Goal: Task Accomplishment & Management: Use online tool/utility

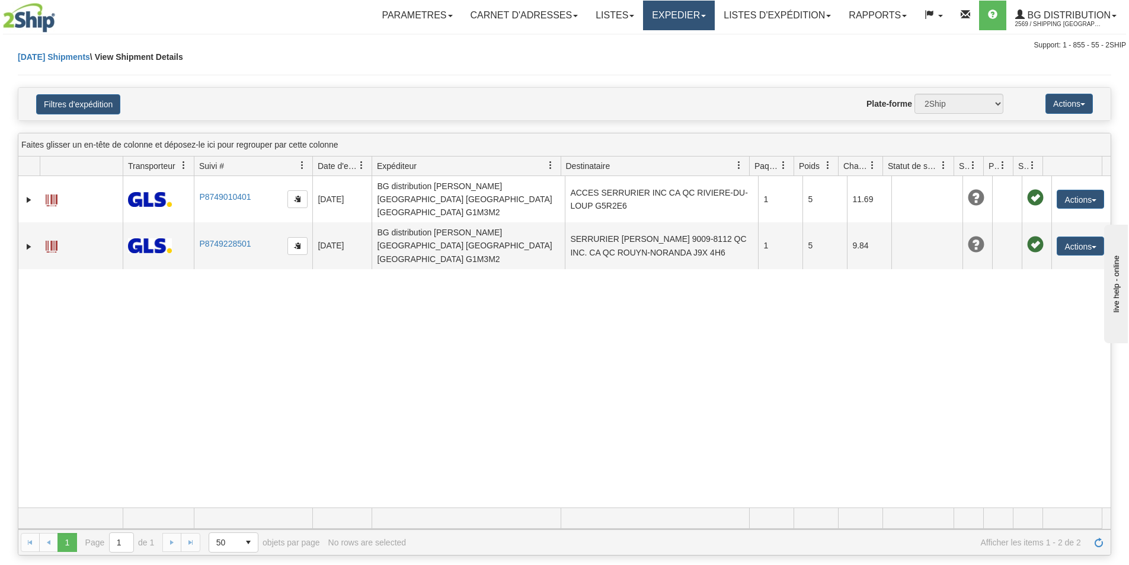
click at [685, 15] on link "Expedier" at bounding box center [679, 16] width 72 height 30
click at [680, 43] on link "Expedition" at bounding box center [668, 41] width 94 height 15
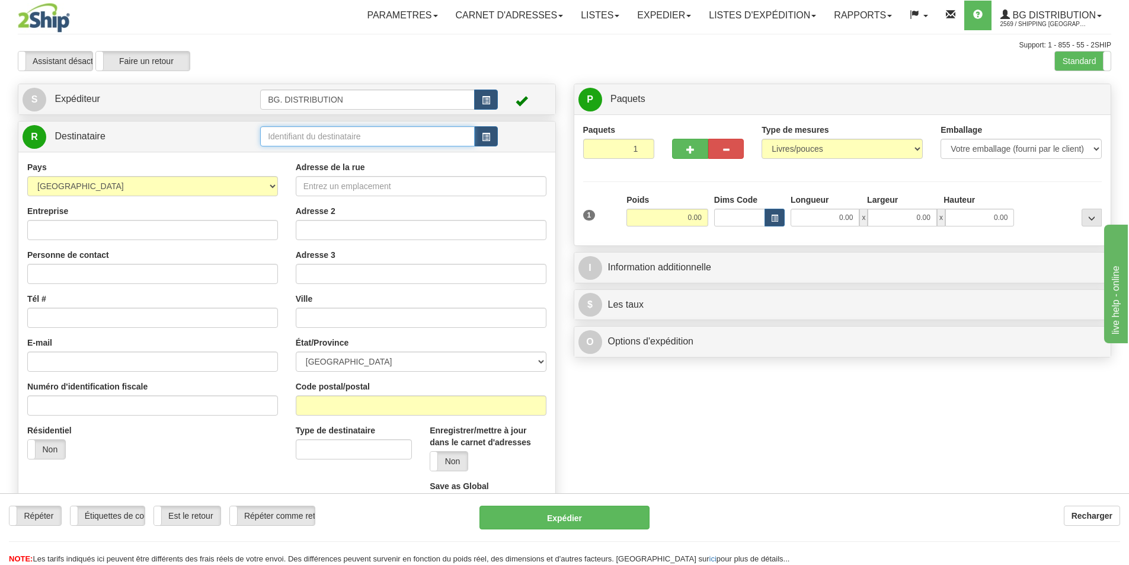
click at [336, 140] on input "text" at bounding box center [367, 136] width 215 height 20
type input "20370"
click button "Supprimer" at bounding box center [0, 0] width 0 height 0
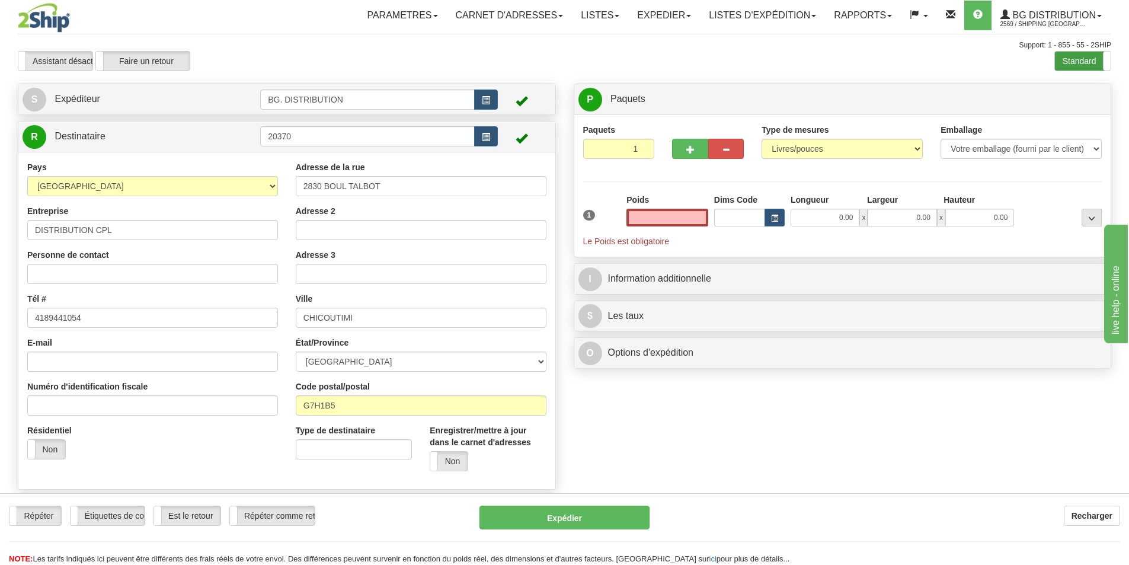
type input "0.00"
click at [1078, 69] on label "Standard" at bounding box center [1083, 61] width 56 height 19
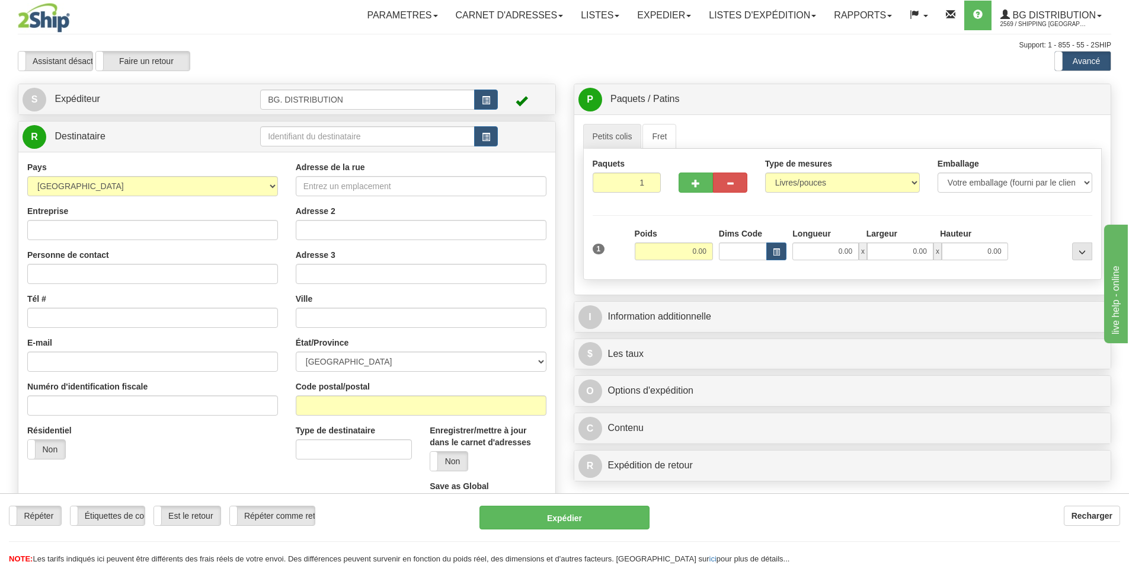
drag, startPoint x: 0, startPoint y: 0, endPoint x: 308, endPoint y: 130, distance: 334.7
click at [308, 130] on div at bounding box center [564, 282] width 1129 height 565
click at [307, 139] on input "text" at bounding box center [367, 136] width 215 height 20
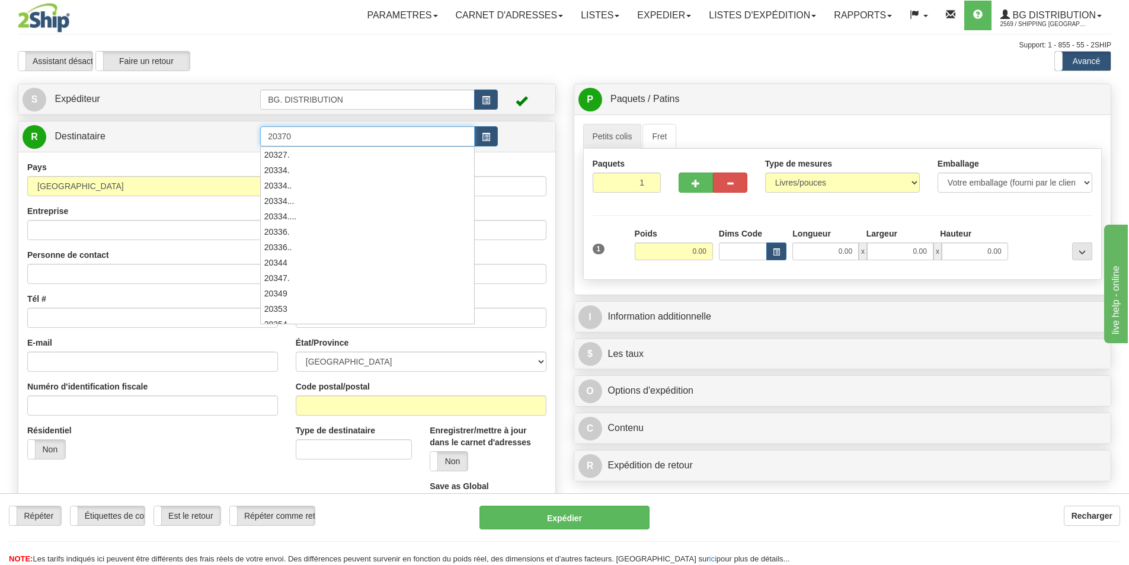
type input "20370"
click button "Supprimer" at bounding box center [0, 0] width 0 height 0
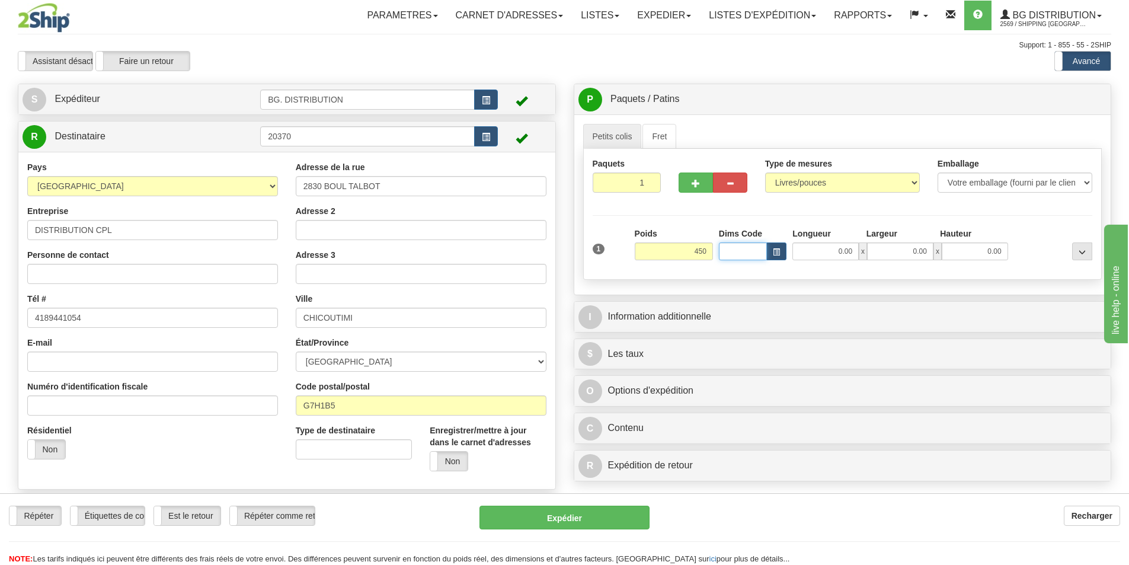
type input "450.00"
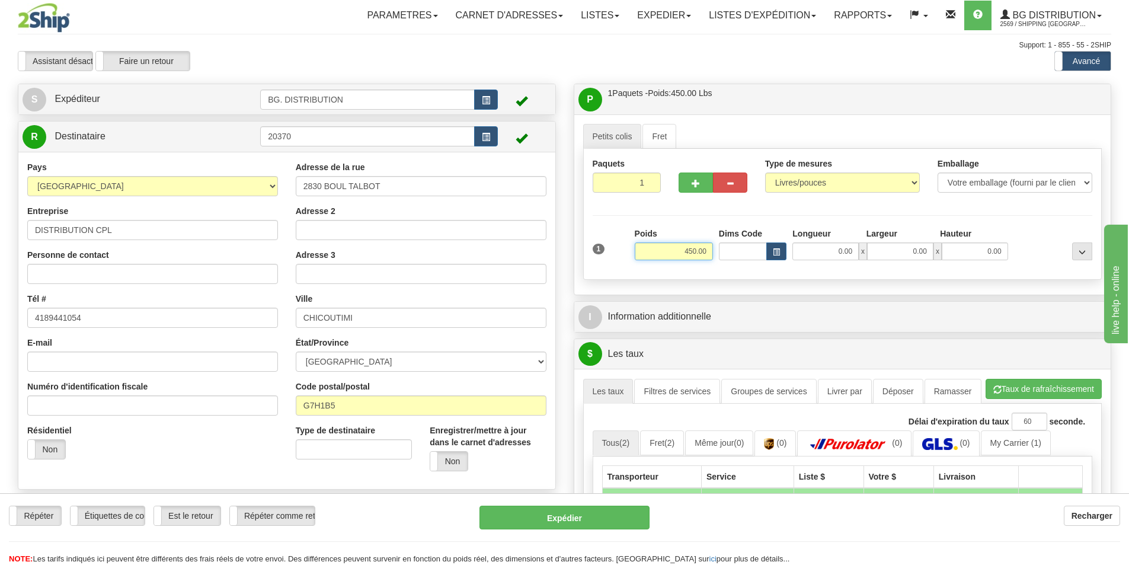
drag, startPoint x: 711, startPoint y: 246, endPoint x: 584, endPoint y: 237, distance: 126.6
click at [603, 239] on div "1 Poids 450.00 Dims Code x x" at bounding box center [843, 249] width 506 height 42
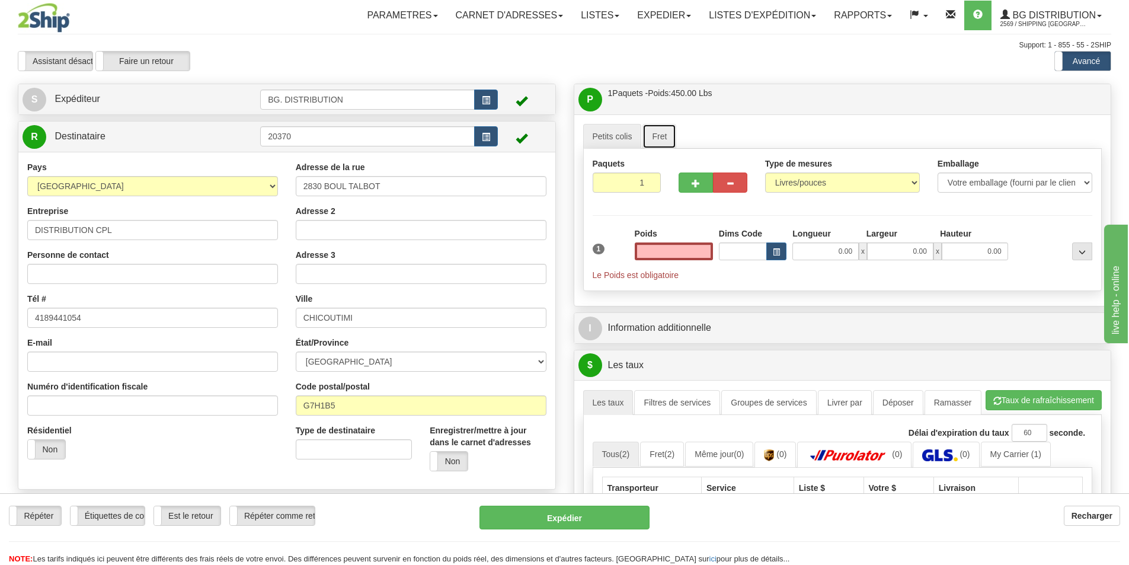
type input "0.00"
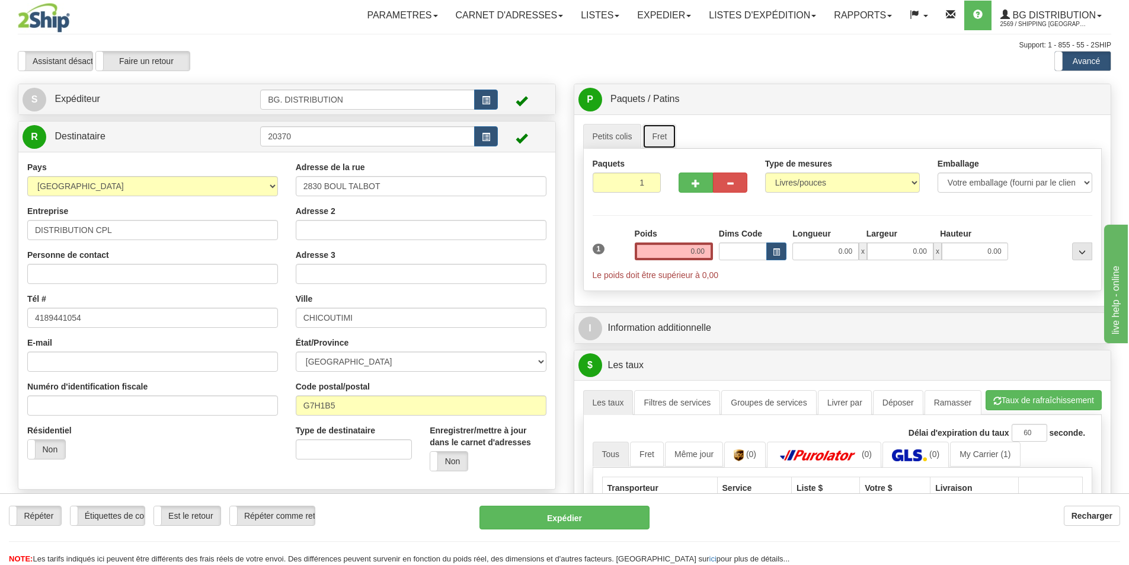
click at [655, 132] on link "Fret" at bounding box center [660, 136] width 34 height 25
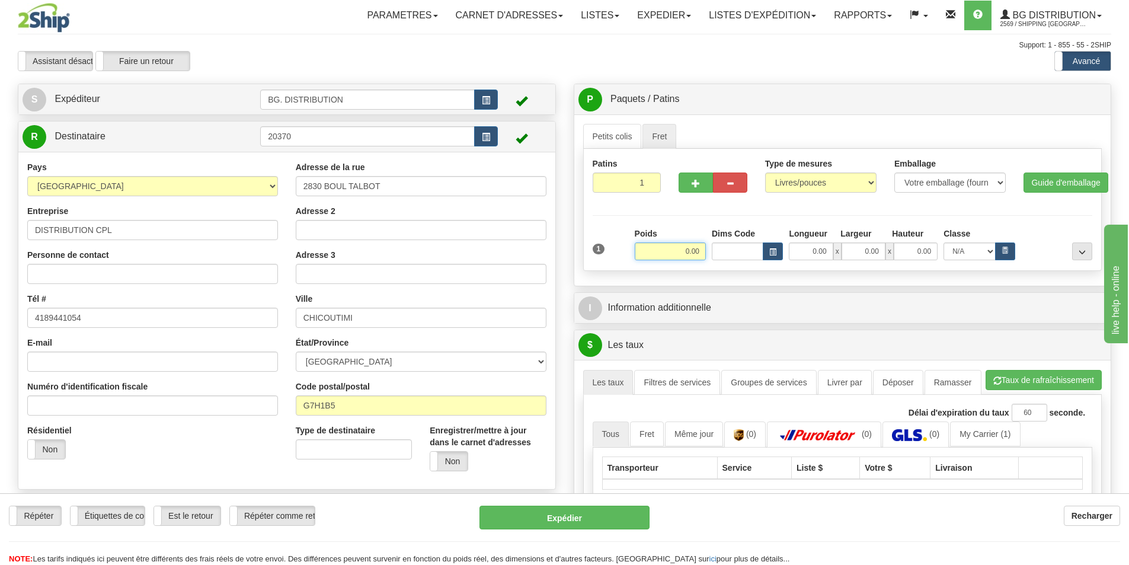
click at [672, 250] on input "0.00" at bounding box center [670, 251] width 71 height 18
type input "450.00"
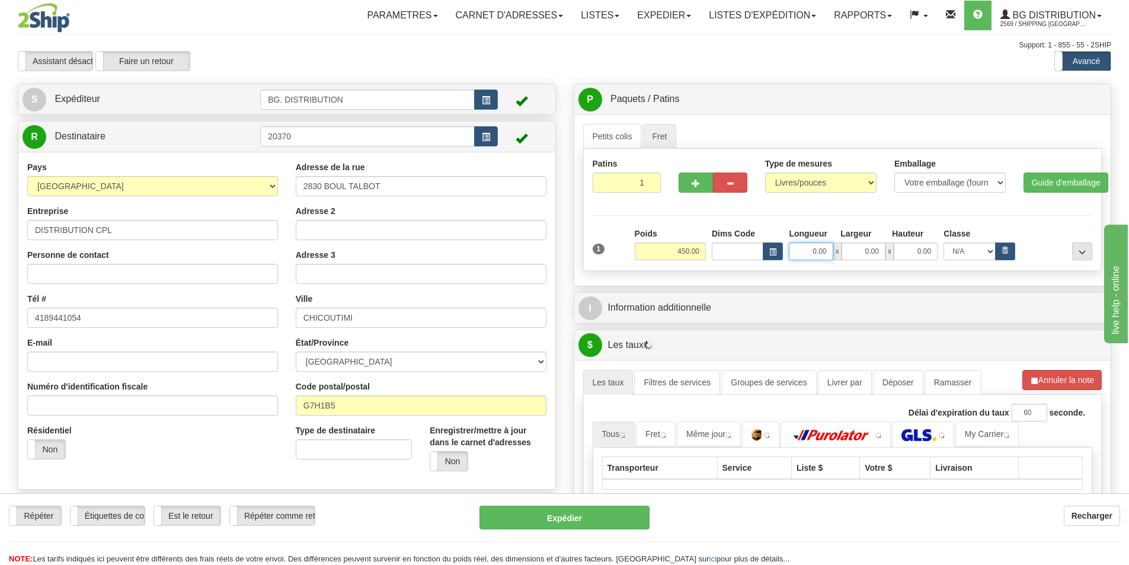
click at [808, 254] on input "0.00" at bounding box center [811, 251] width 44 height 18
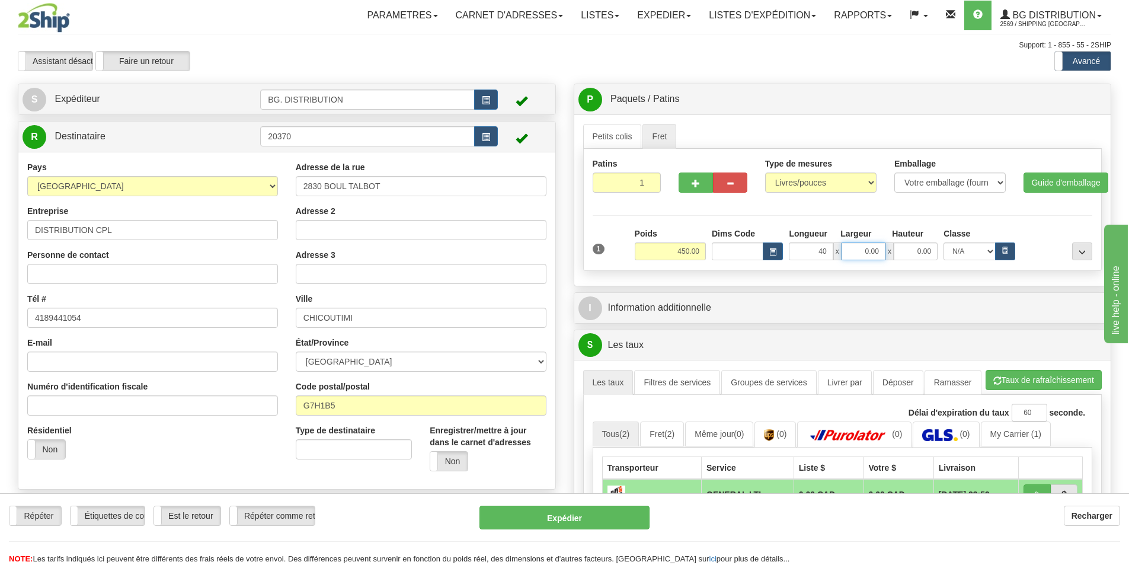
type input "40.00"
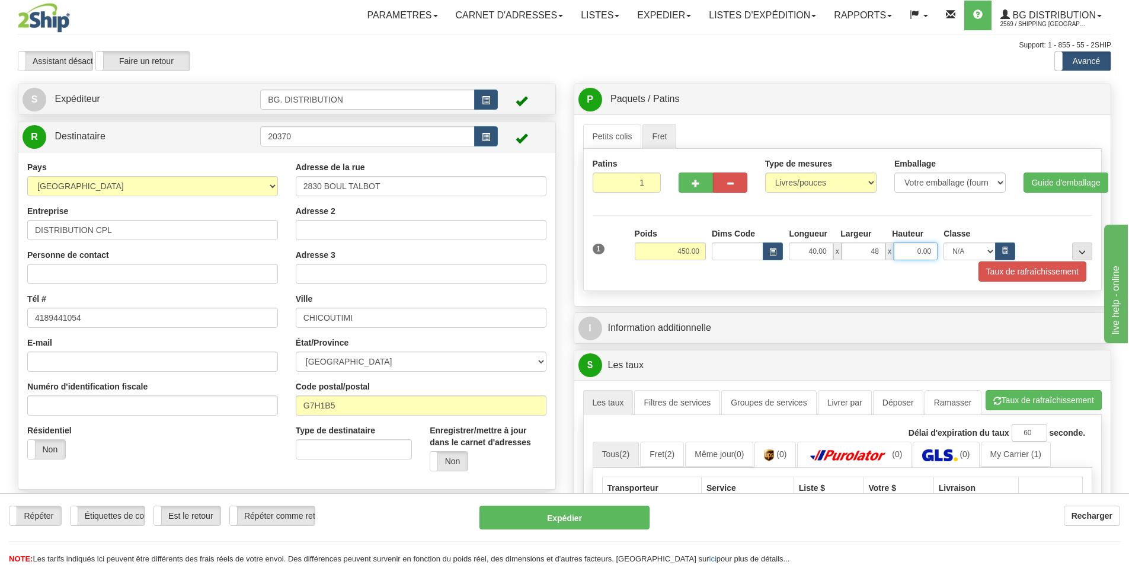
type input "48.00"
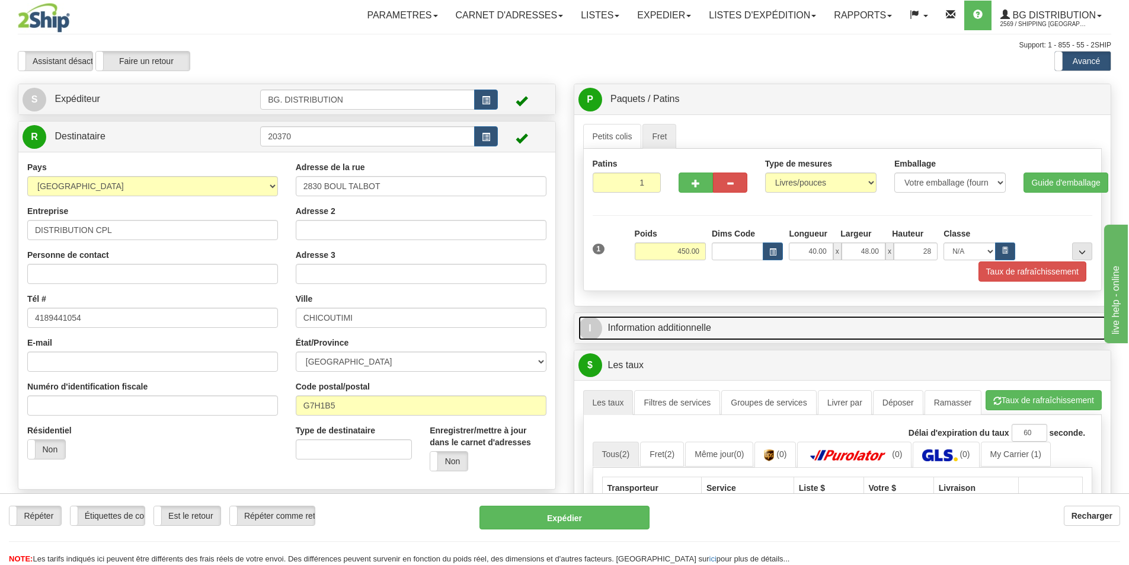
type input "28.00"
click at [664, 325] on link "I Information additionnelle" at bounding box center [843, 328] width 529 height 24
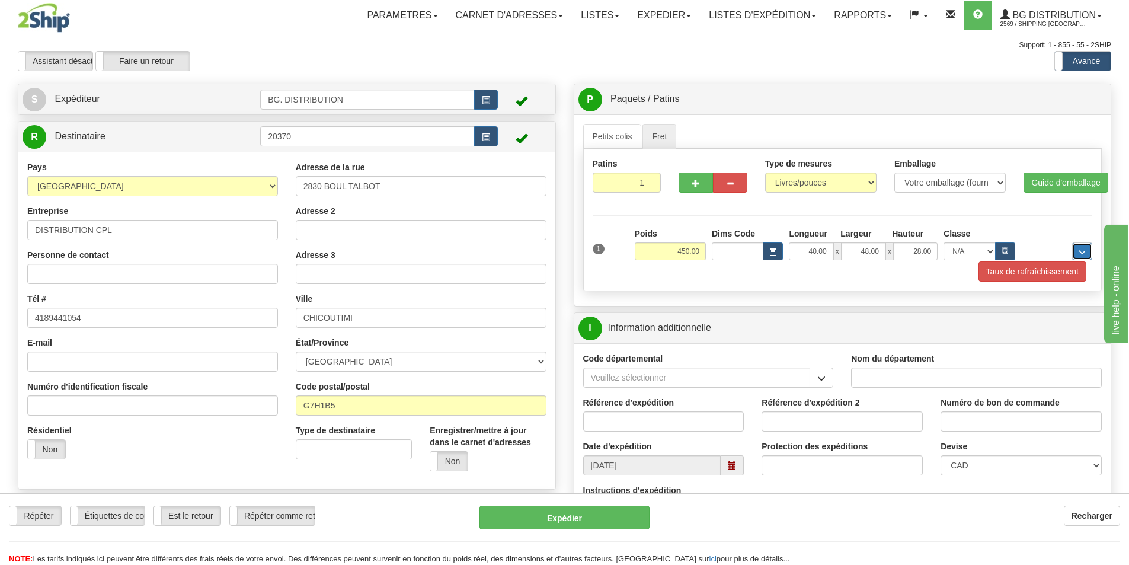
click at [1078, 252] on button "..." at bounding box center [1082, 251] width 20 height 18
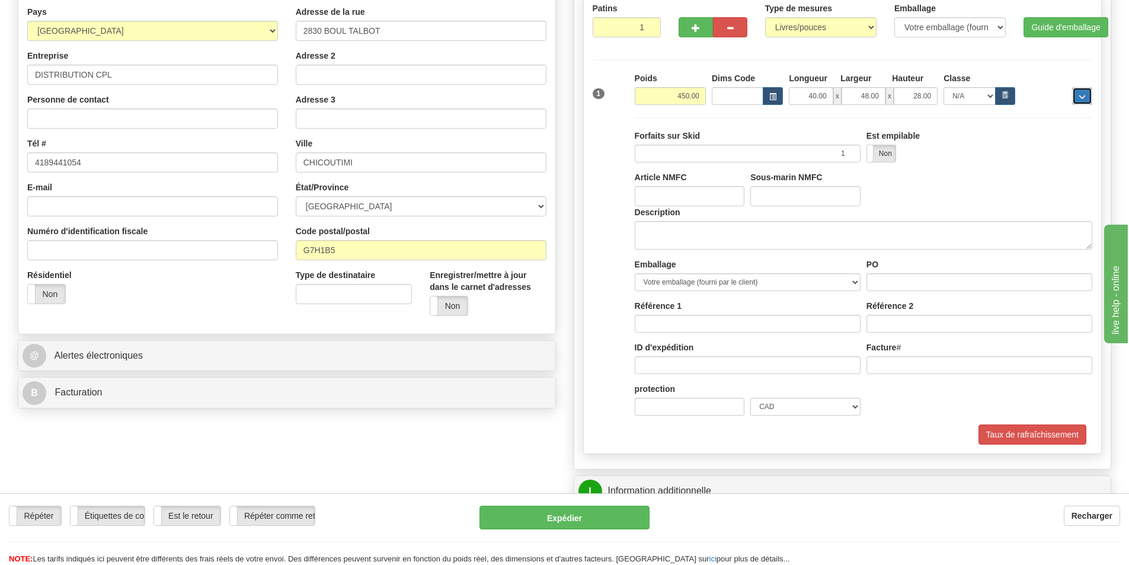
scroll to position [178, 0]
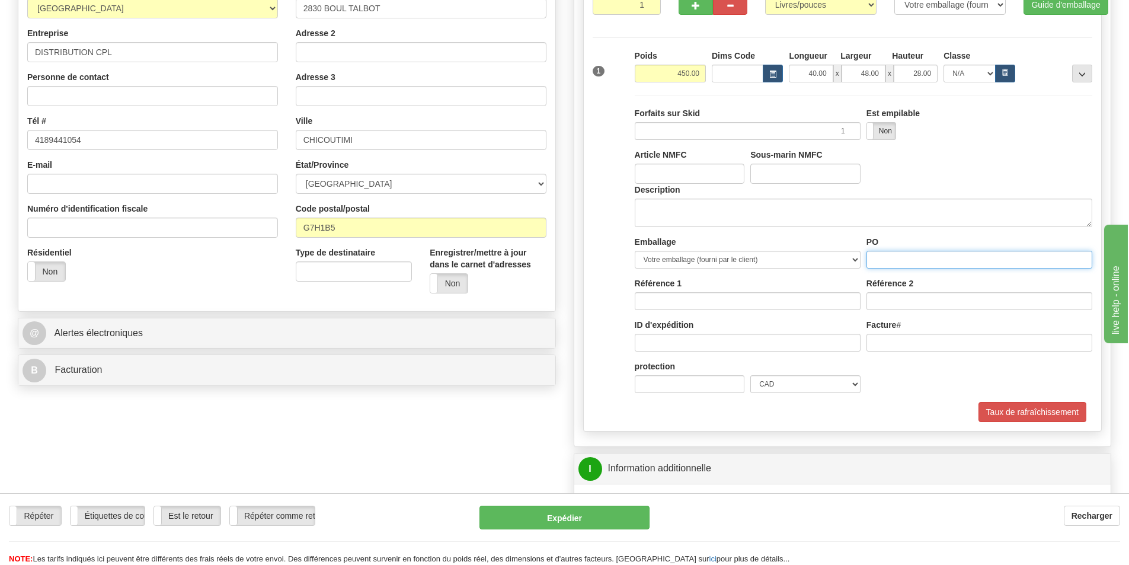
click at [889, 261] on input "PO" at bounding box center [980, 260] width 226 height 18
type input "QUINCAILLERIE"
click at [734, 215] on textarea "Description" at bounding box center [864, 213] width 458 height 28
click at [678, 200] on textarea "Description" at bounding box center [864, 213] width 458 height 28
type textarea "..."
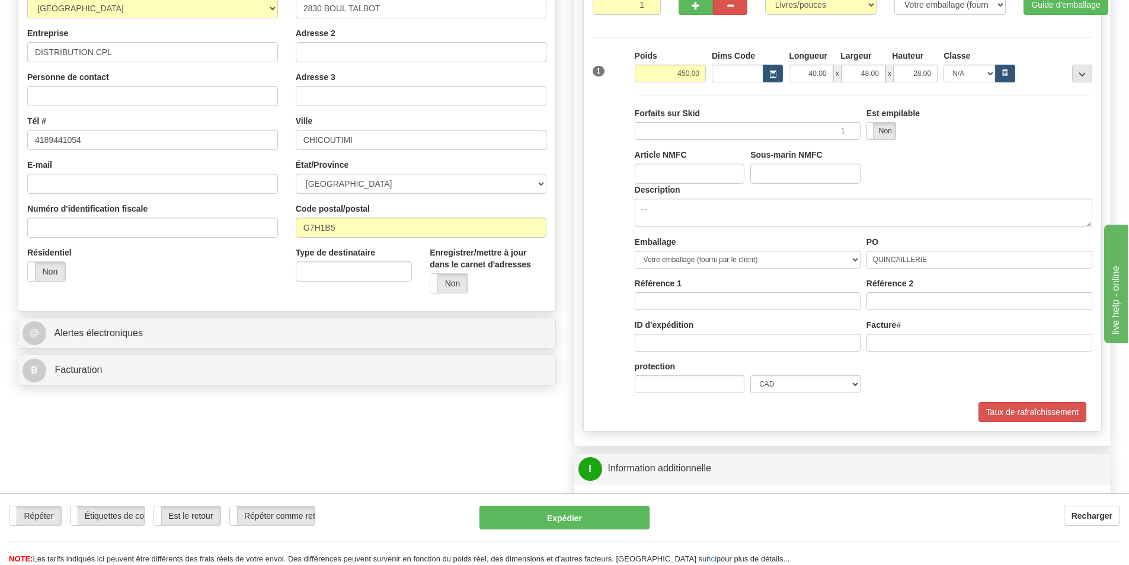
click at [871, 396] on div "Emballage Votre emballage (fourni par le client) Boîte (transporteur fourni) Pa…" at bounding box center [864, 319] width 464 height 166
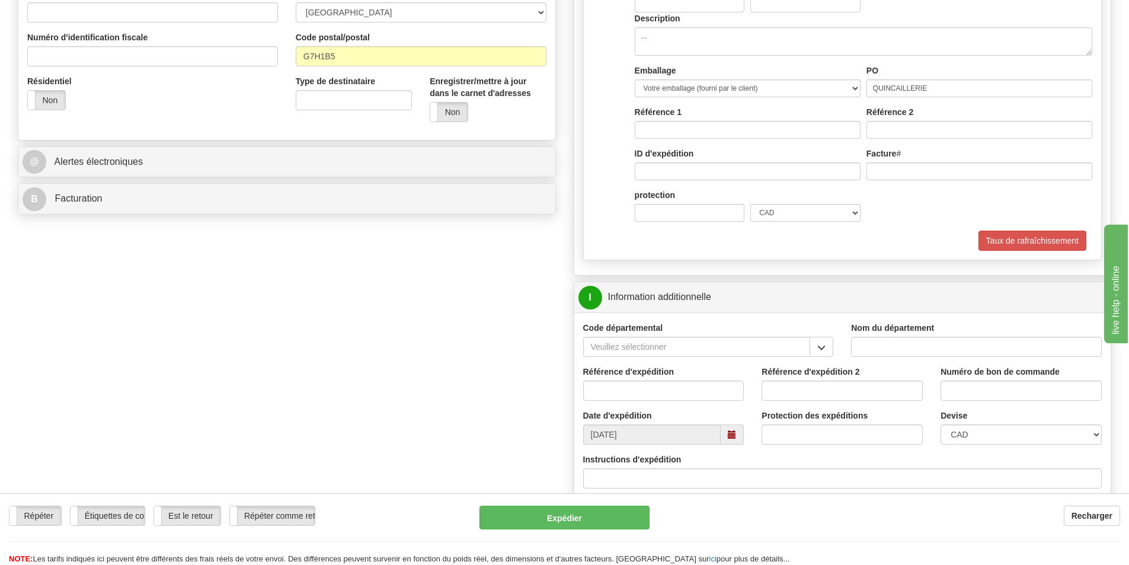
scroll to position [356, 0]
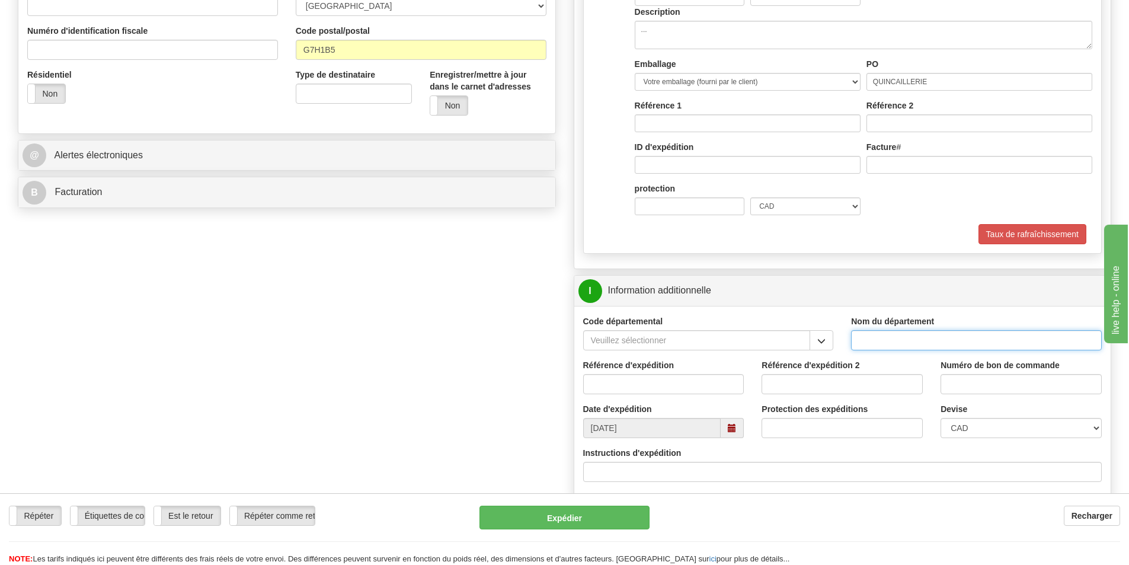
click at [906, 343] on input "Nom du département" at bounding box center [976, 340] width 251 height 20
type input "."
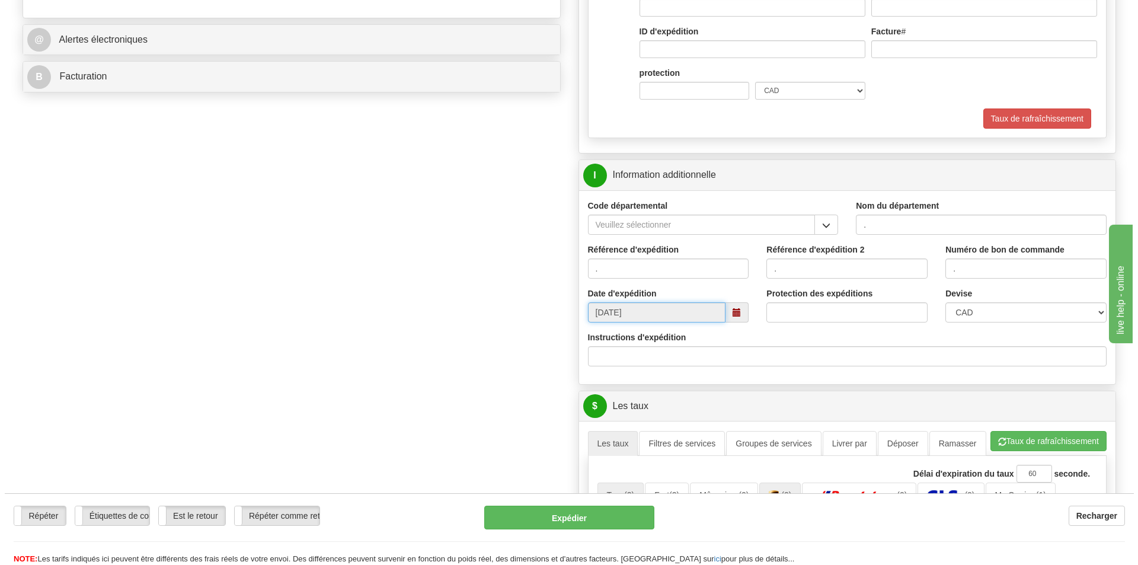
scroll to position [711, 0]
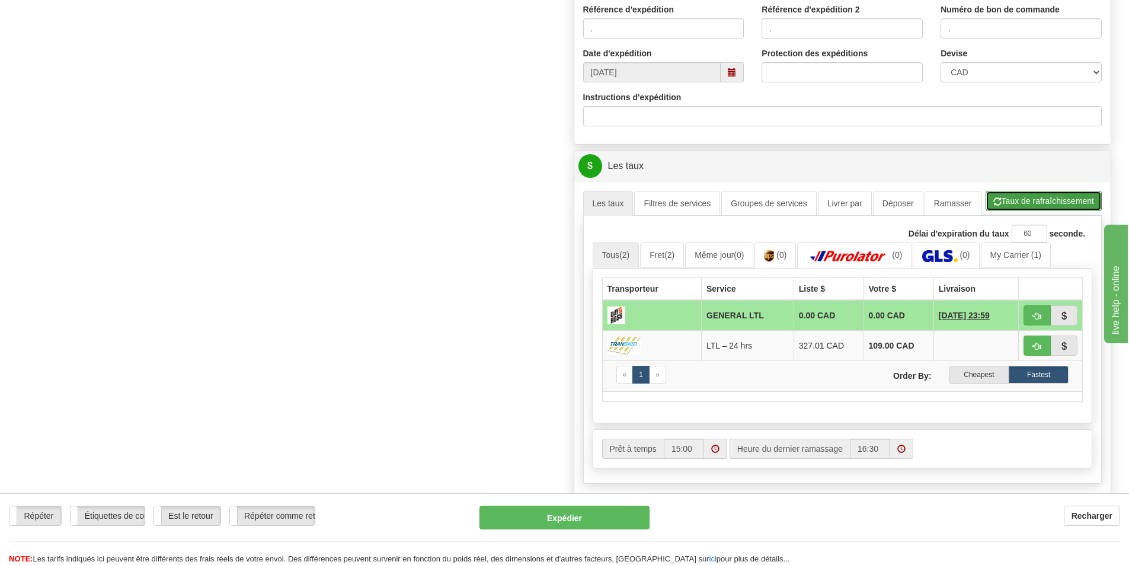
click at [1043, 198] on button "Taux de rafraîchissement" at bounding box center [1044, 201] width 116 height 20
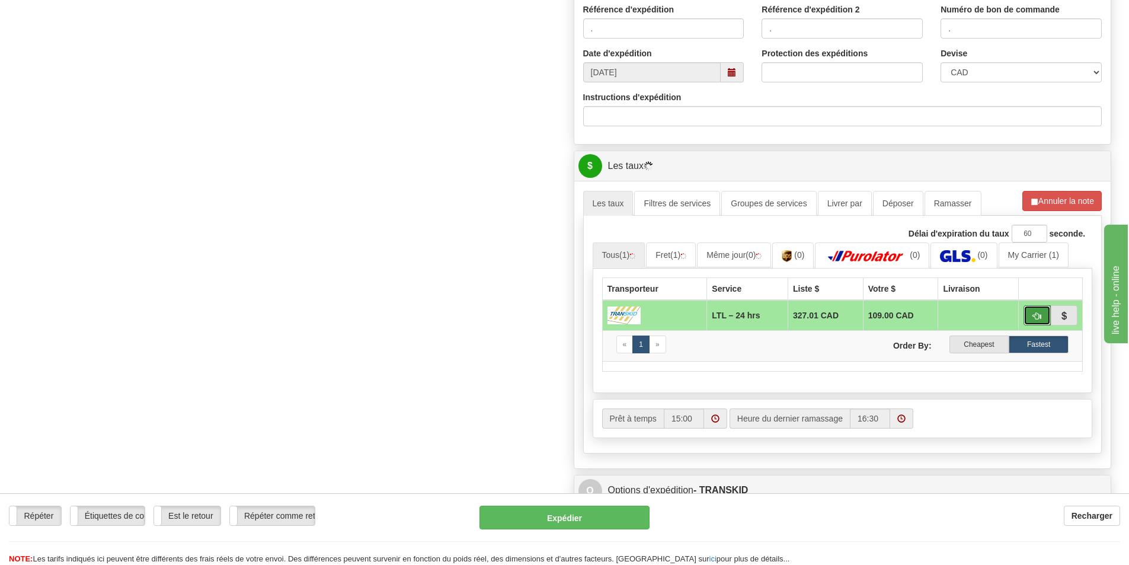
click at [1037, 319] on span "button" at bounding box center [1037, 316] width 8 height 8
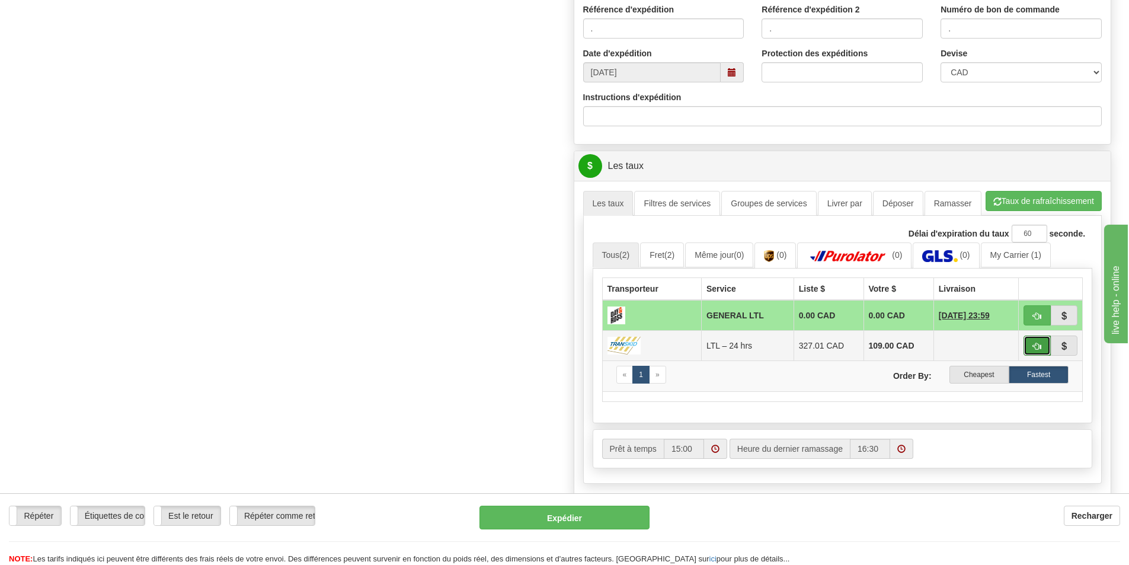
click at [1031, 343] on button "button" at bounding box center [1037, 345] width 27 height 20
type input "24 hrs"
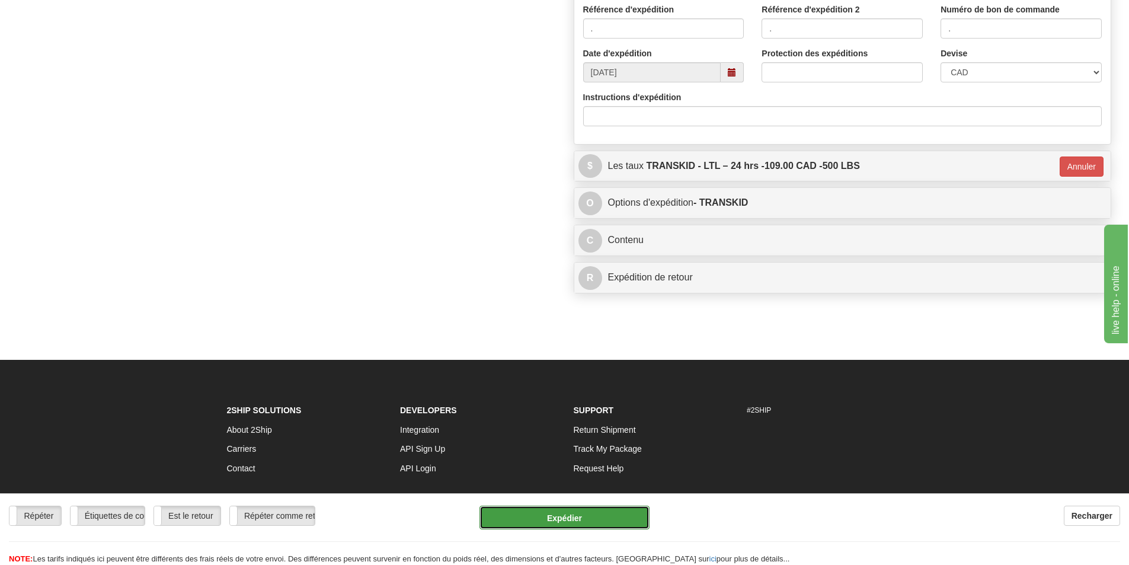
click at [523, 517] on button "Expédier" at bounding box center [565, 518] width 170 height 24
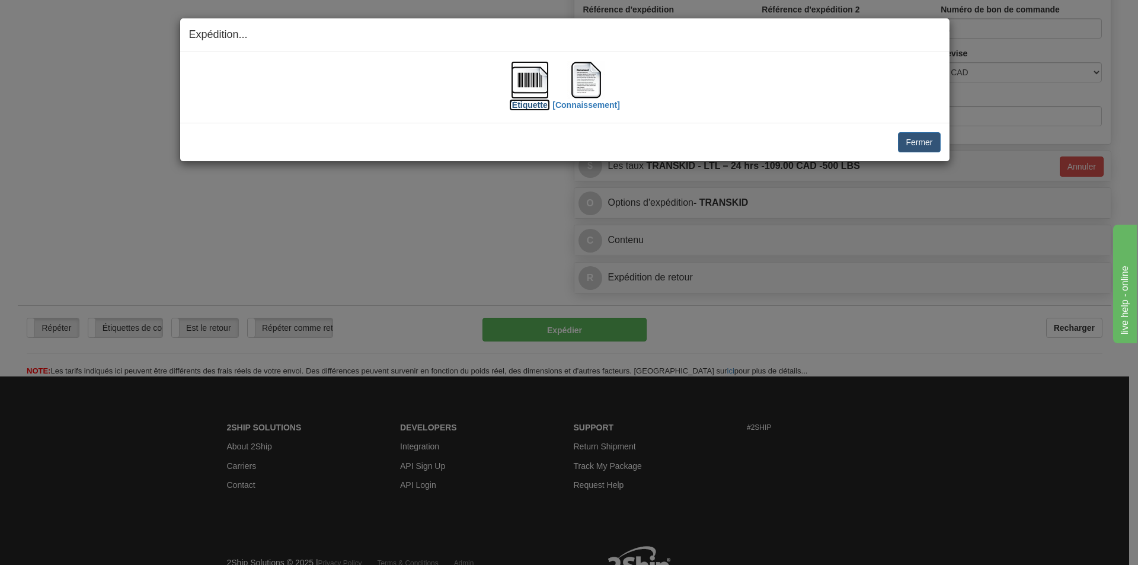
click at [535, 79] on img at bounding box center [530, 80] width 38 height 38
click at [539, 89] on img at bounding box center [530, 80] width 38 height 38
click at [918, 145] on button "Fermer" at bounding box center [919, 142] width 42 height 20
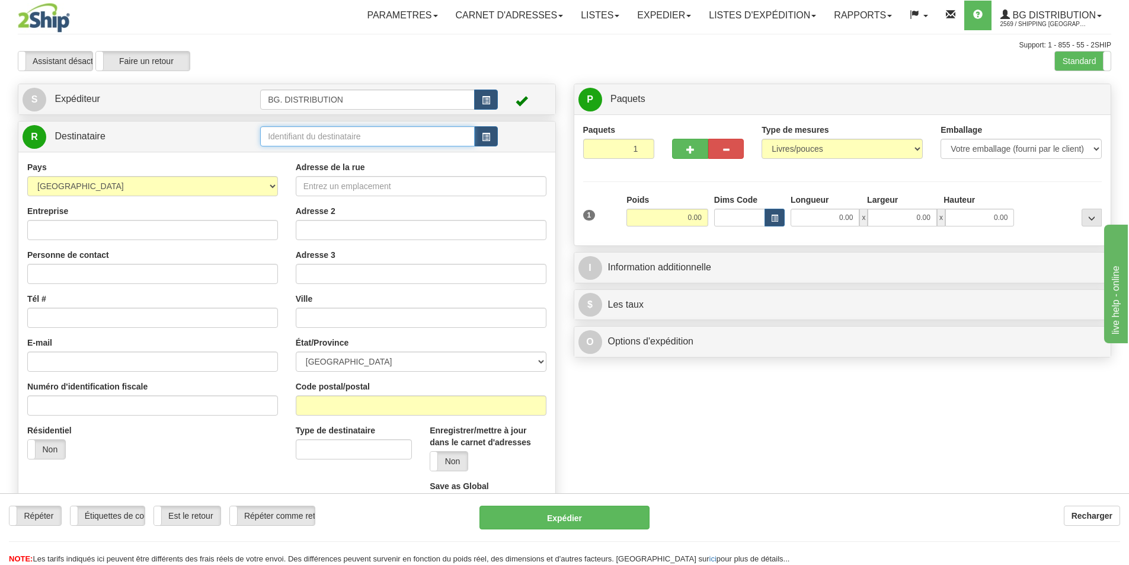
click at [382, 139] on input "text" at bounding box center [367, 136] width 215 height 20
click button "Supprimer" at bounding box center [0, 0] width 0 height 0
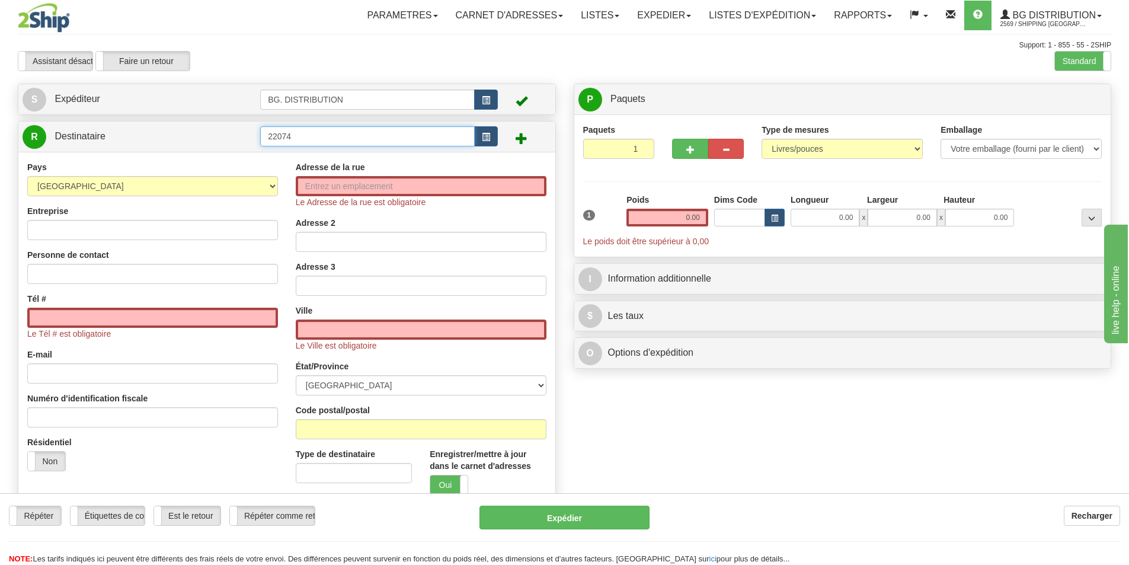
click at [302, 132] on input "22074" at bounding box center [367, 136] width 215 height 20
drag, startPoint x: 302, startPoint y: 132, endPoint x: 176, endPoint y: 114, distance: 127.6
click at [180, 114] on div "Créer une étiquette pour le retour Créer un ramassage sans étiquette S Expédite…" at bounding box center [287, 324] width 556 height 480
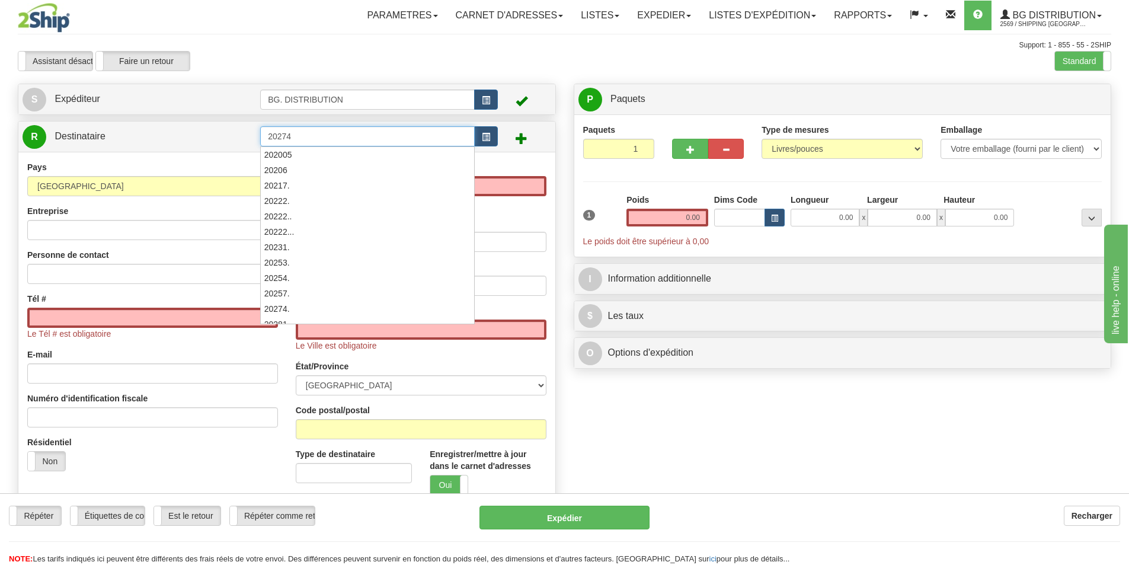
type input "20274"
click button "Supprimer" at bounding box center [0, 0] width 0 height 0
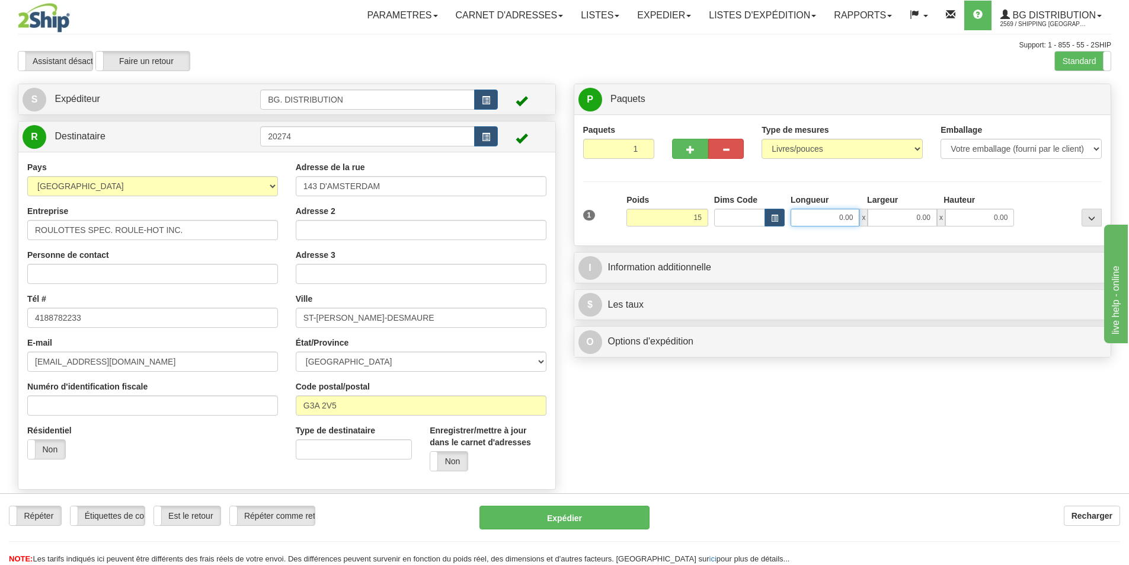
type input "15.00"
click at [793, 222] on input "0.00" at bounding box center [825, 218] width 69 height 18
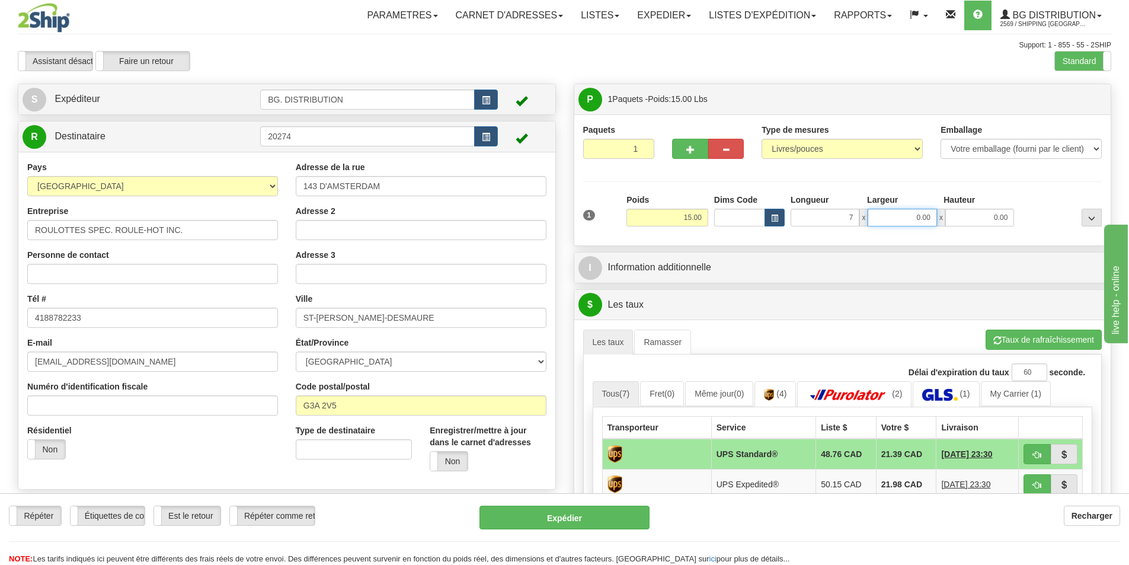
type input "7.00"
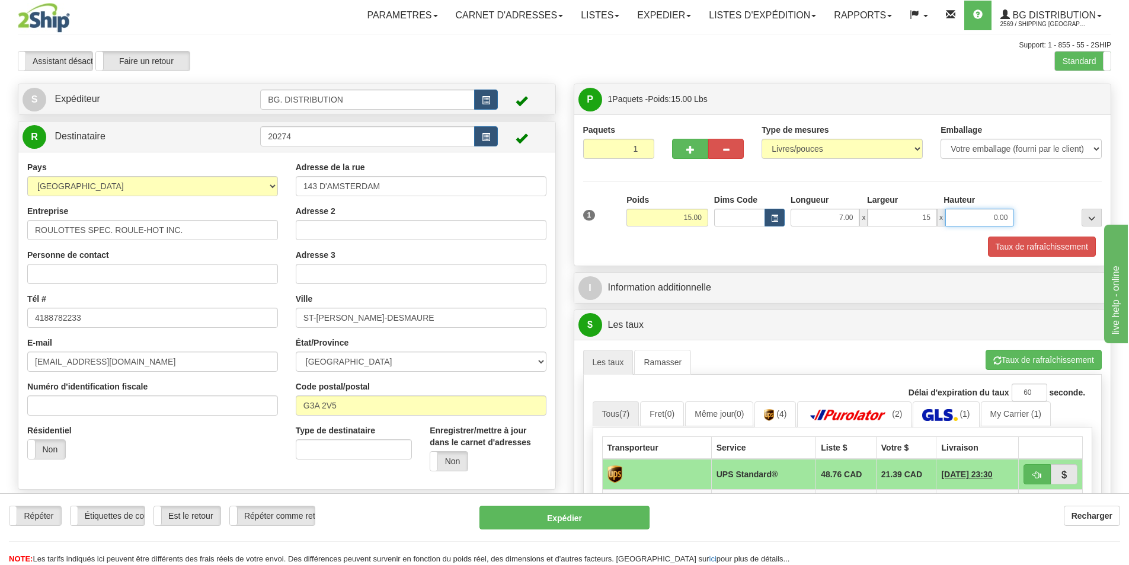
type input "15.00"
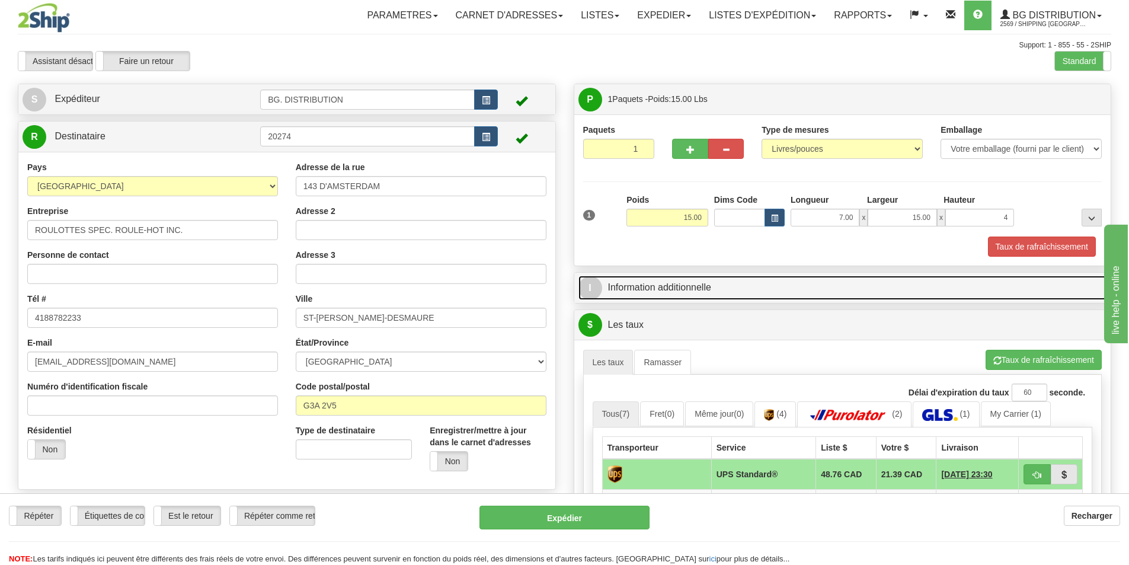
type input "4.00"
click at [759, 280] on link "I Information additionnelle" at bounding box center [843, 288] width 529 height 24
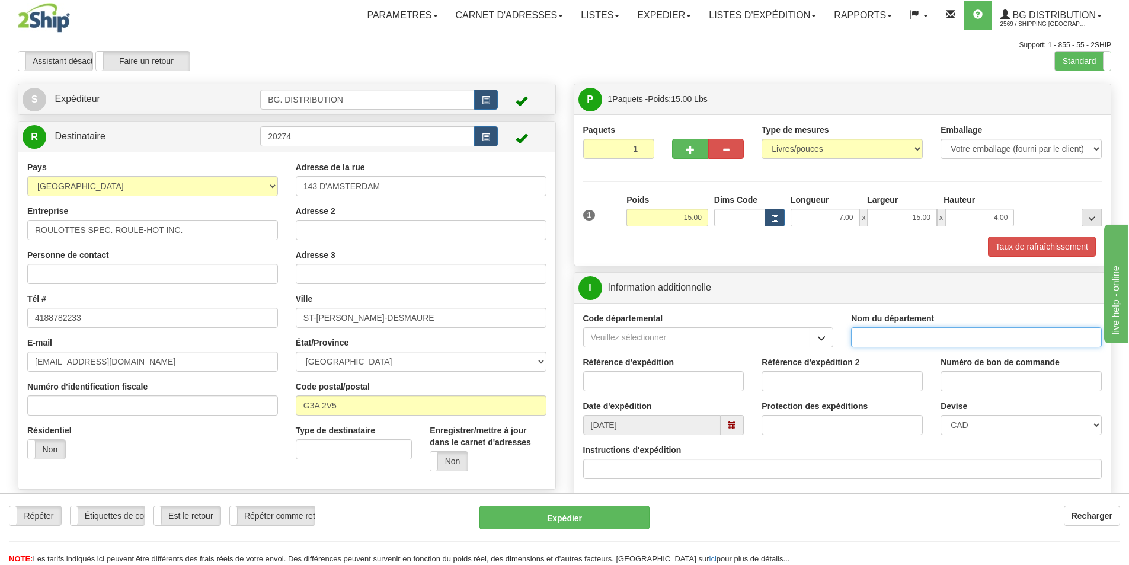
click at [926, 343] on input "Nom du département" at bounding box center [976, 337] width 251 height 20
type input "."
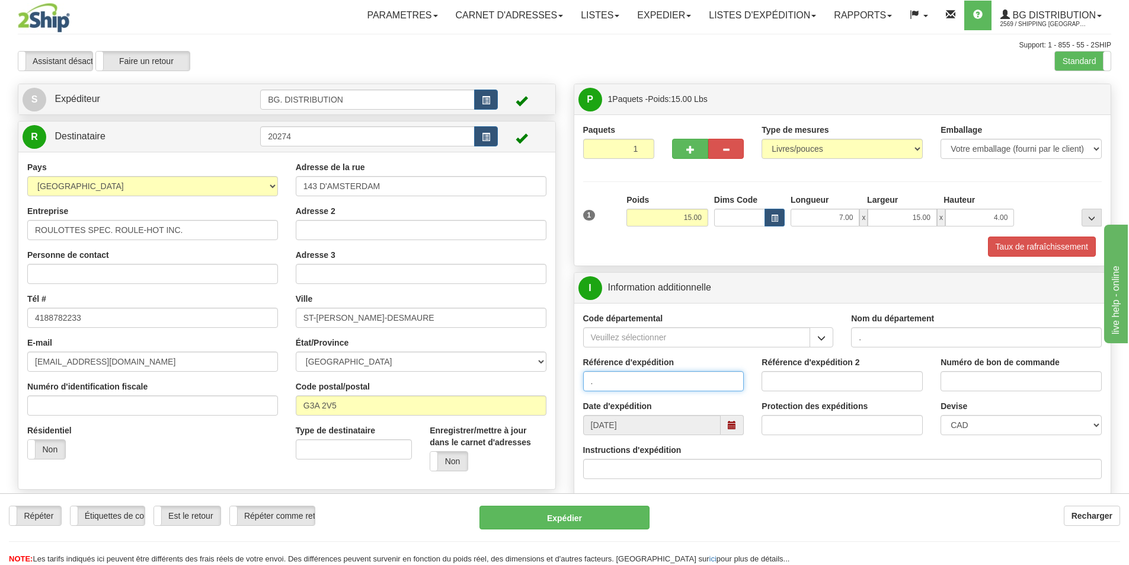
type input "."
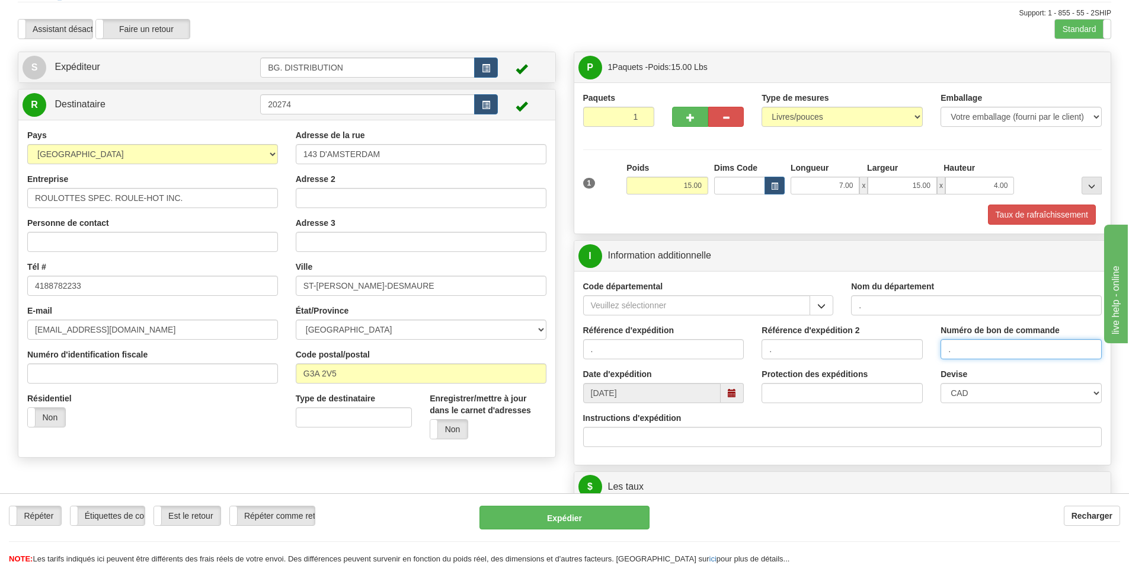
scroll to position [59, 0]
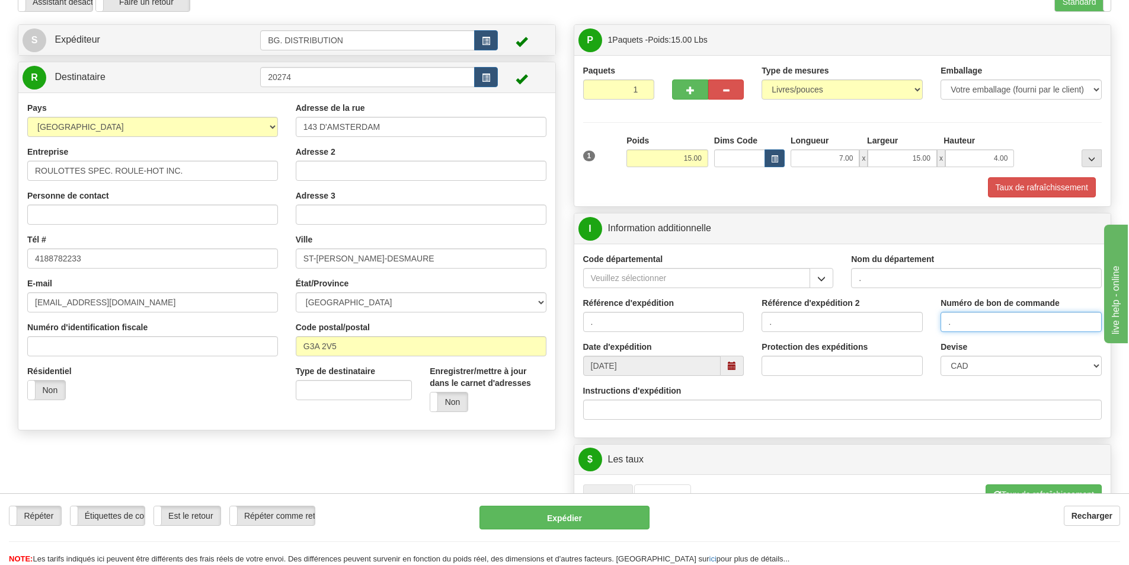
type input "."
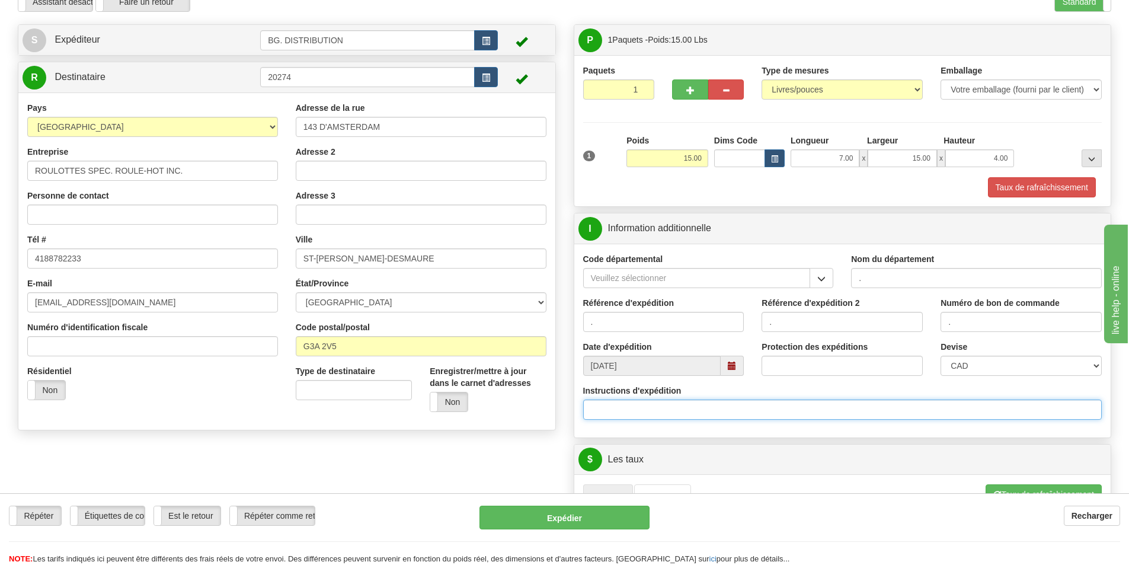
click at [639, 405] on input "Instructions d'expédition" at bounding box center [842, 410] width 519 height 20
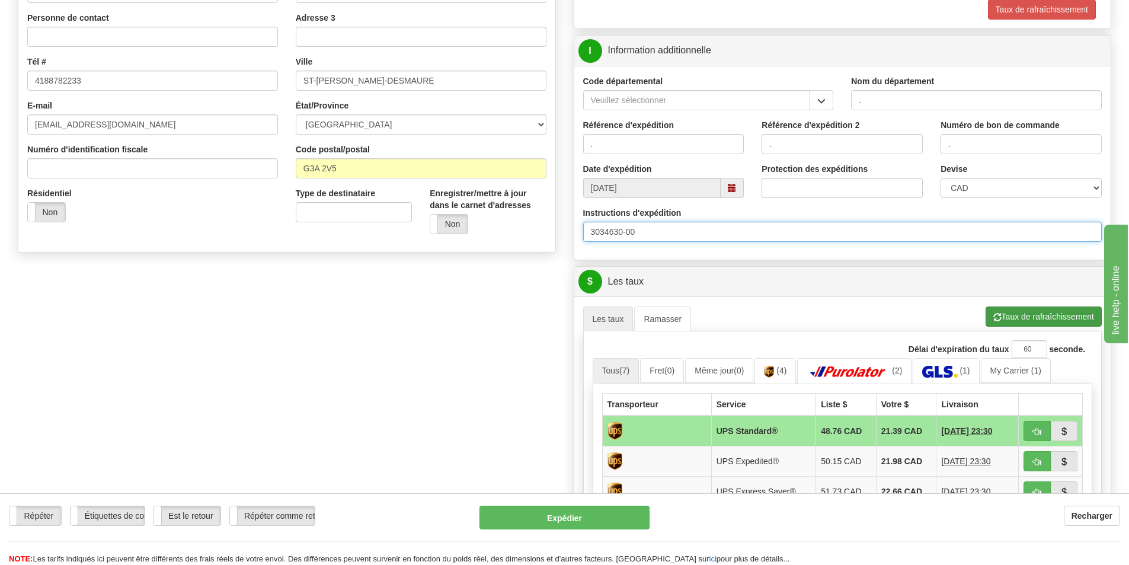
type input "3034630-00"
click at [1038, 311] on button "Taux de rafraîchissement" at bounding box center [1044, 316] width 116 height 20
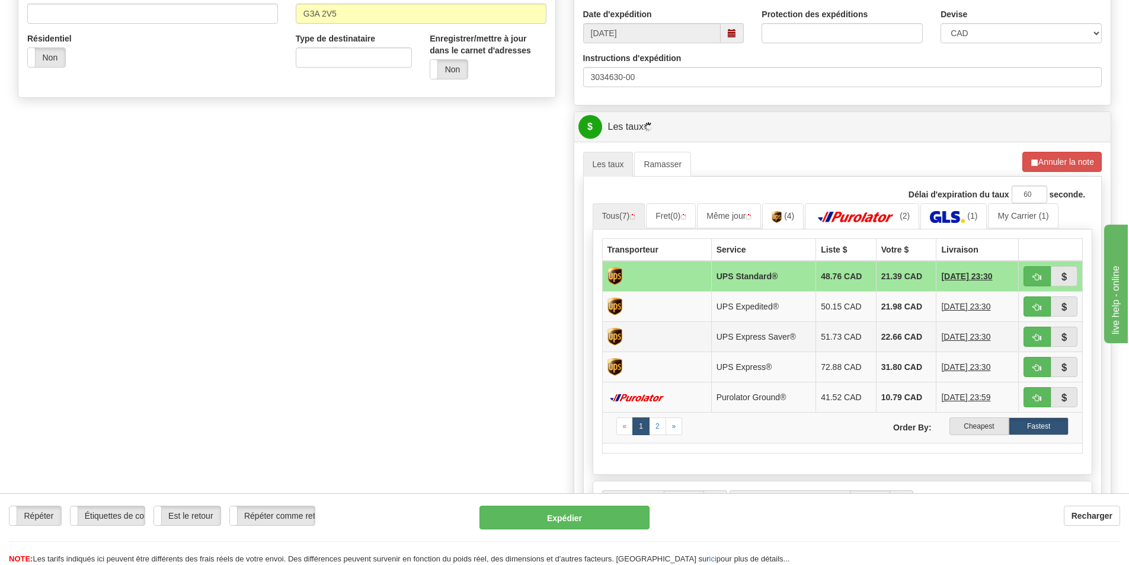
scroll to position [474, 0]
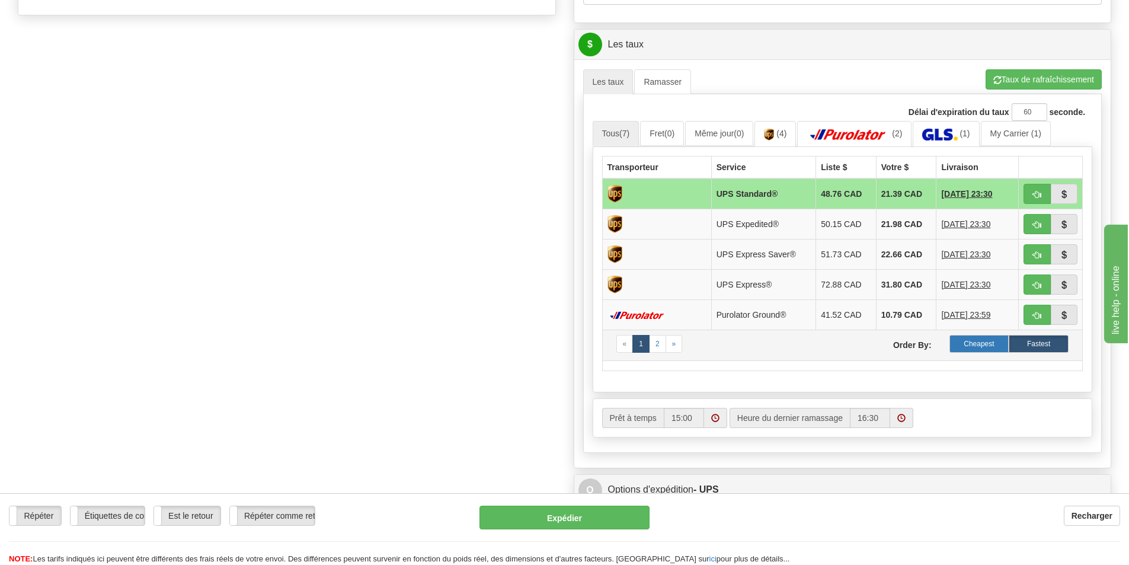
click at [972, 340] on label "Cheapest" at bounding box center [980, 344] width 60 height 18
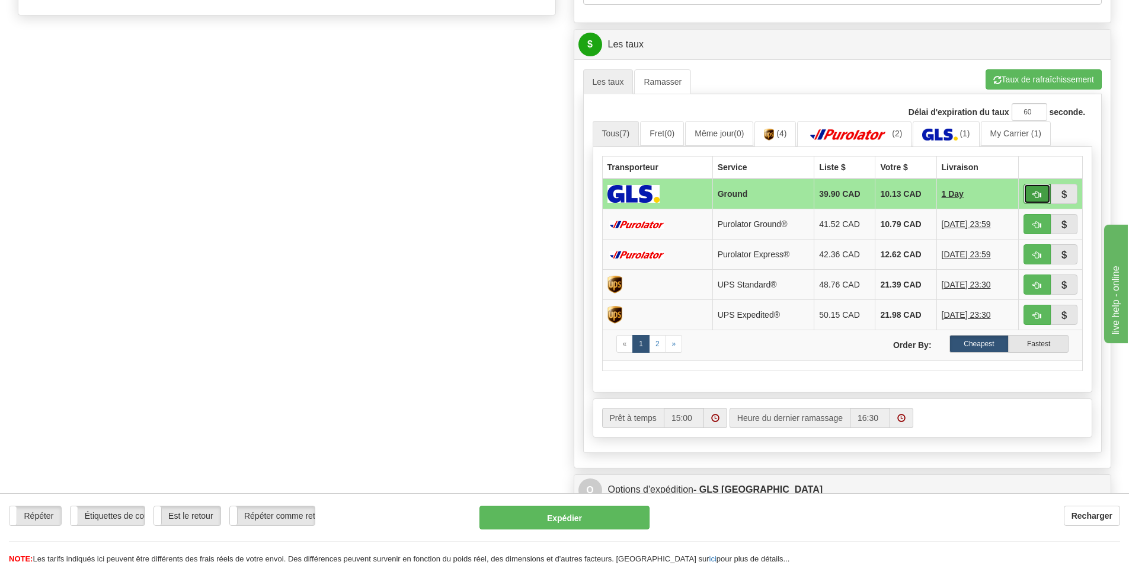
click at [1036, 191] on span "button" at bounding box center [1037, 195] width 8 height 8
type input "1"
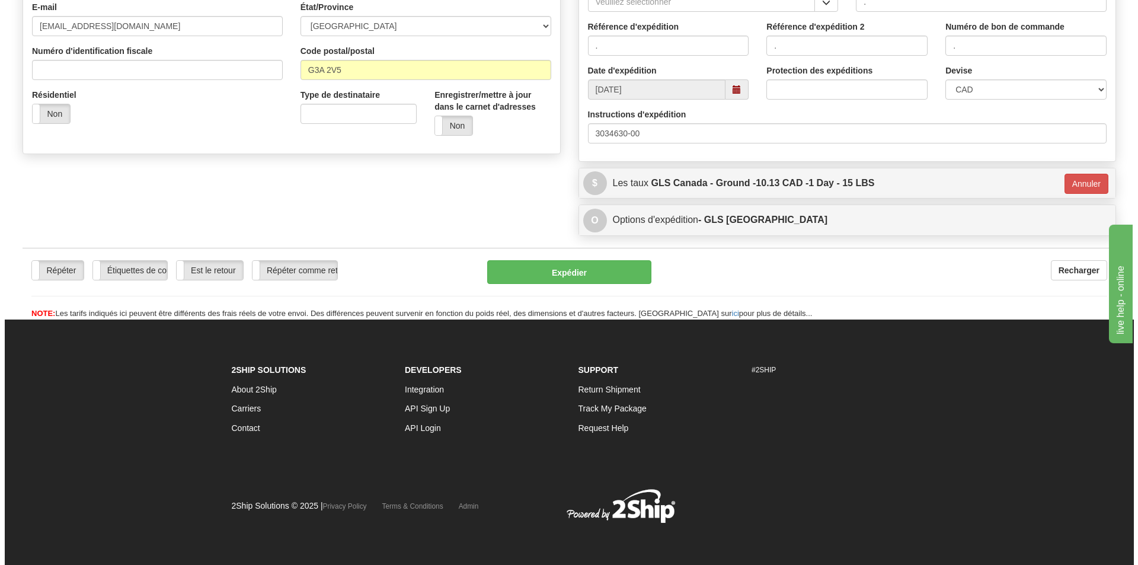
scroll to position [336, 0]
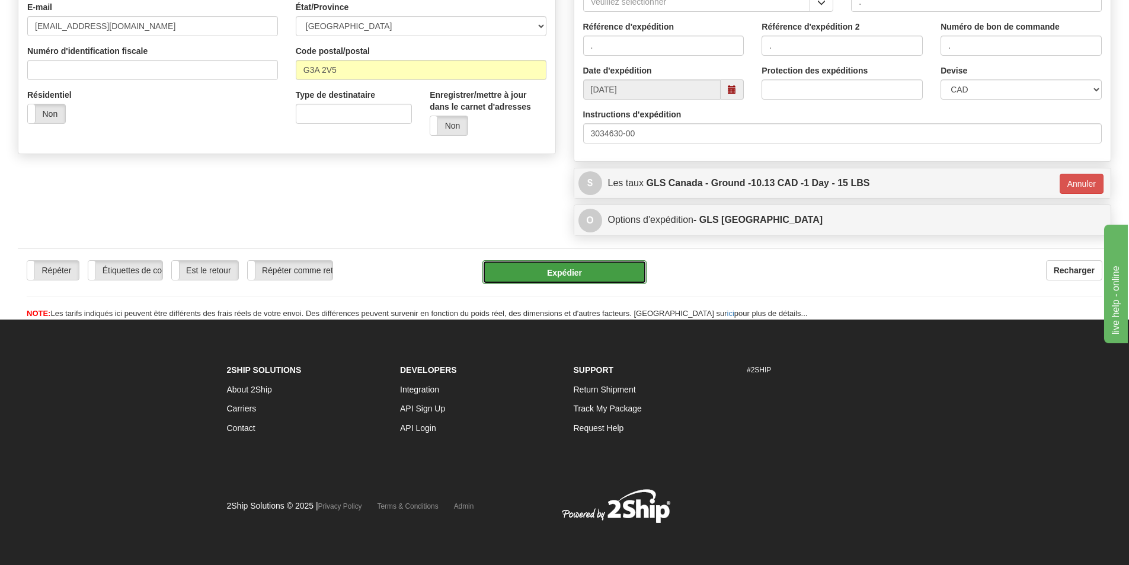
click at [608, 269] on button "Expédier" at bounding box center [564, 272] width 164 height 24
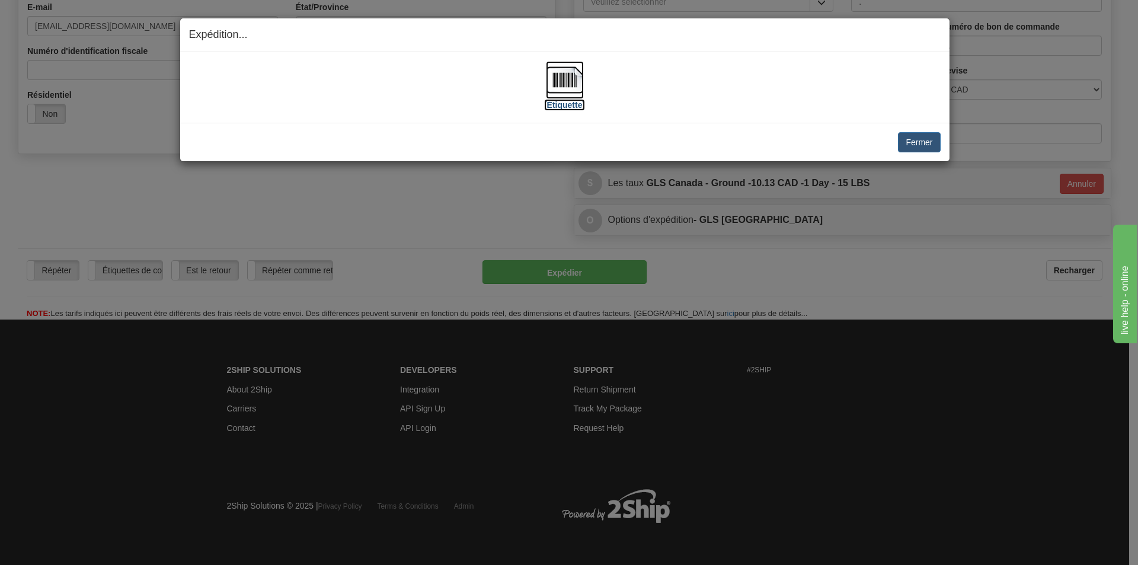
click at [578, 87] on img at bounding box center [565, 80] width 38 height 38
click at [899, 142] on button "Fermer" at bounding box center [919, 142] width 42 height 20
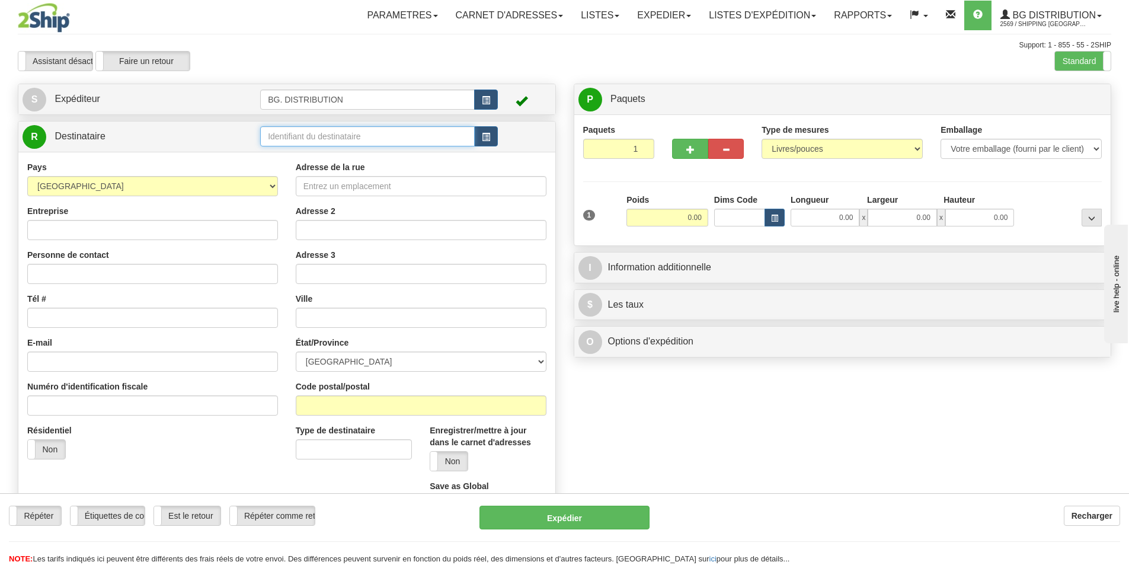
click at [333, 139] on input "text" at bounding box center [367, 136] width 215 height 20
type input "20064"
click button "Supprimer" at bounding box center [0, 0] width 0 height 0
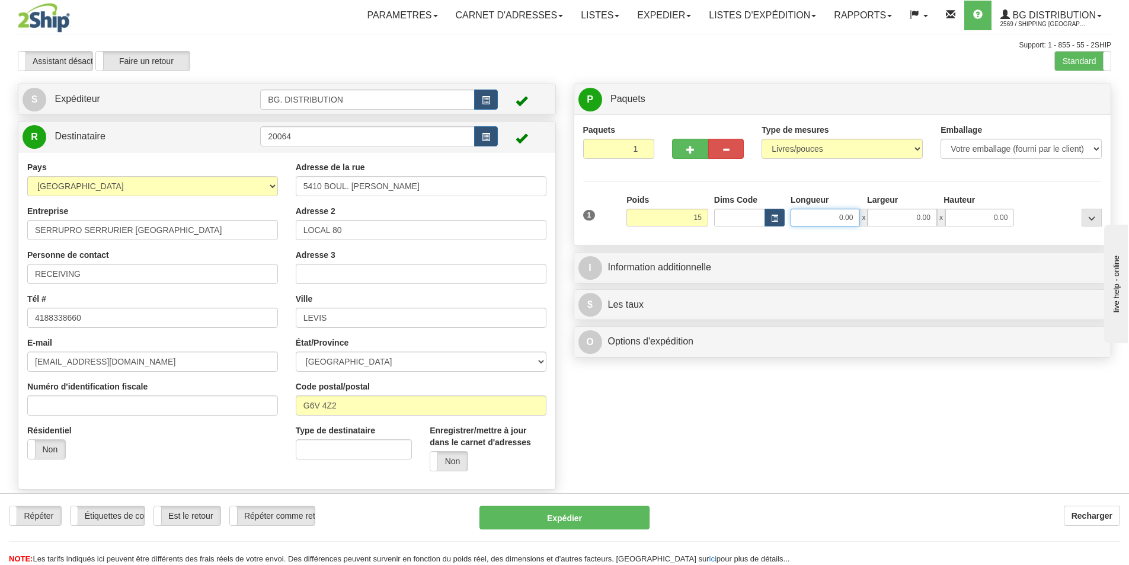
type input "15.00"
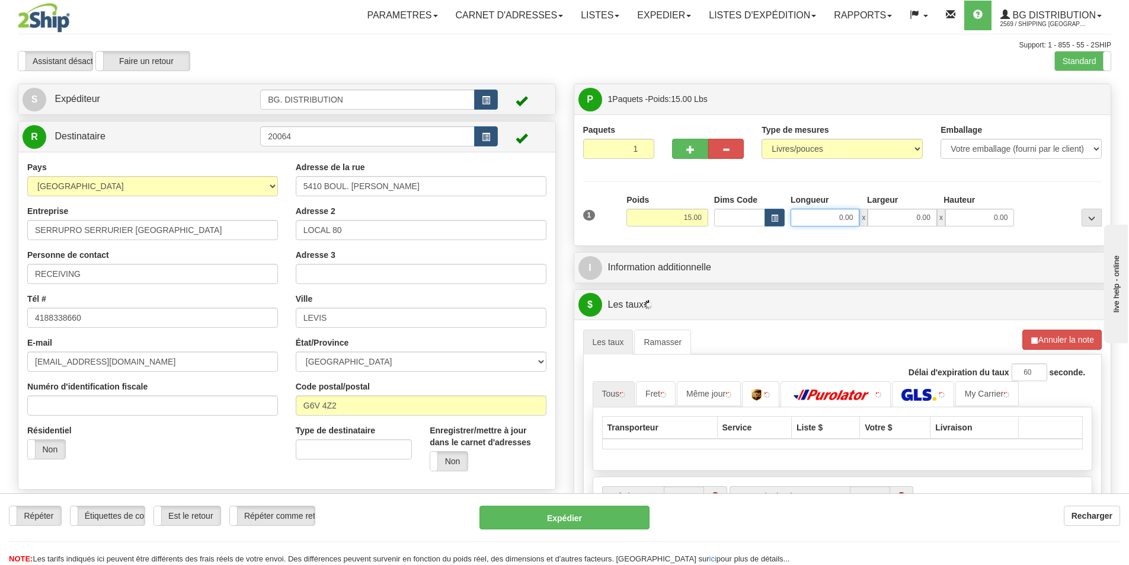
click at [802, 210] on input "0.00" at bounding box center [825, 218] width 69 height 18
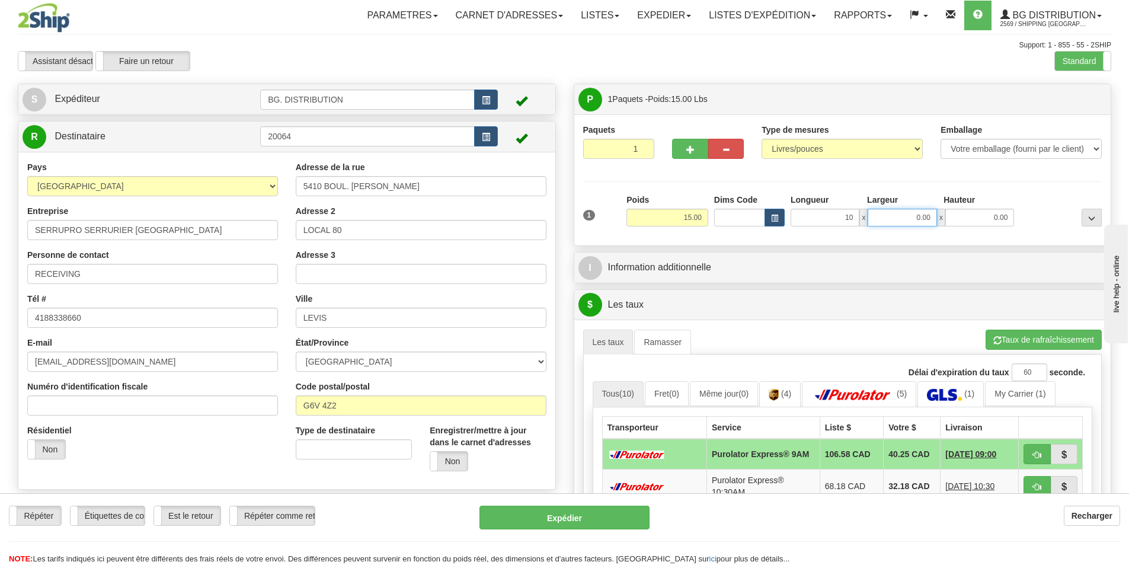
type input "10.00"
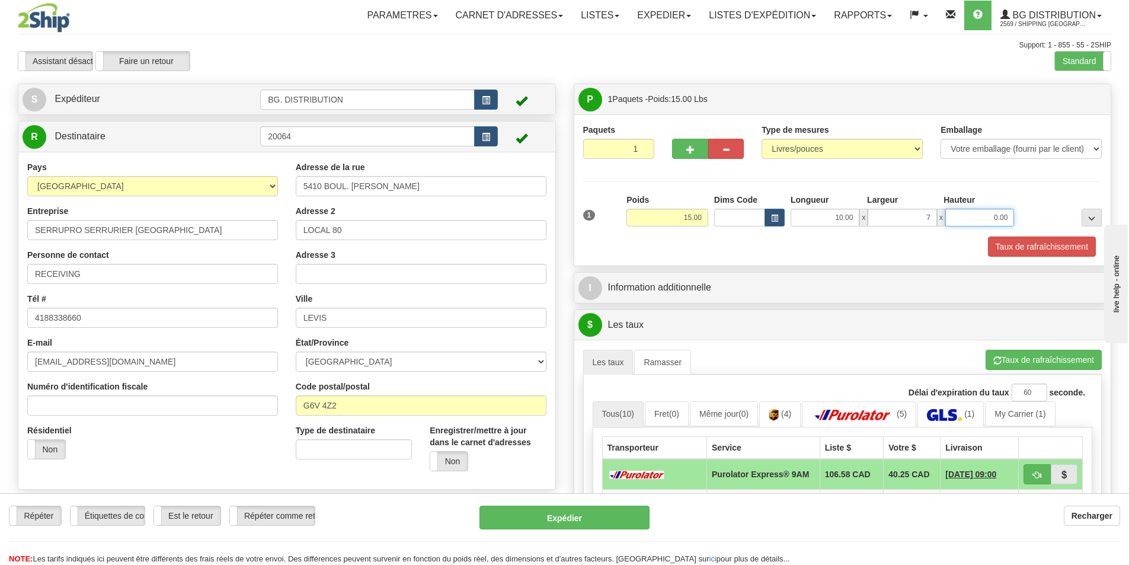
type input "7.00"
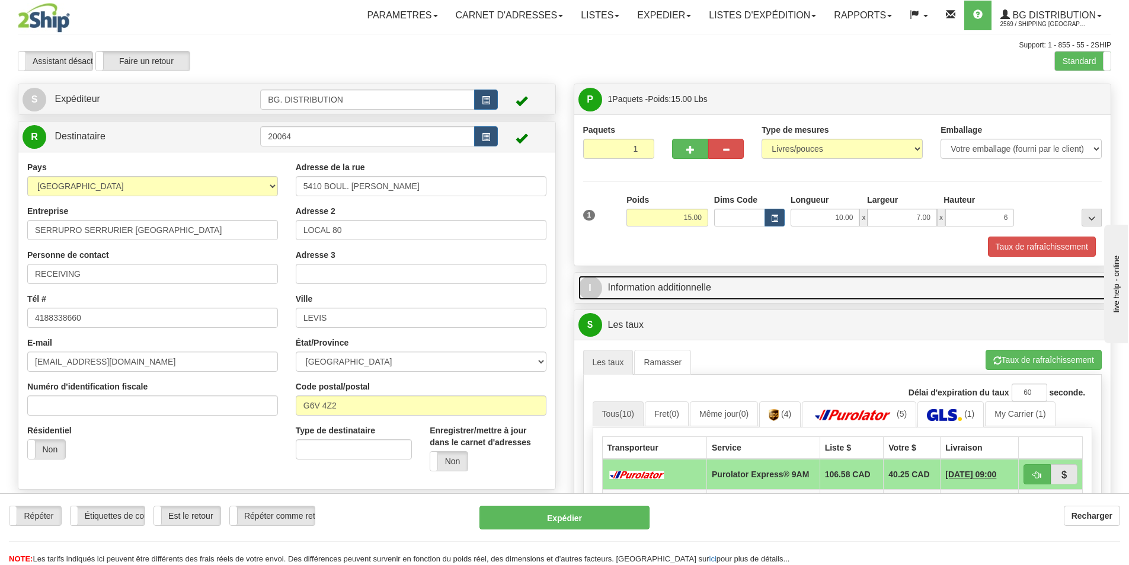
type input "6.00"
click at [739, 295] on link "I Information additionnelle" at bounding box center [843, 288] width 529 height 24
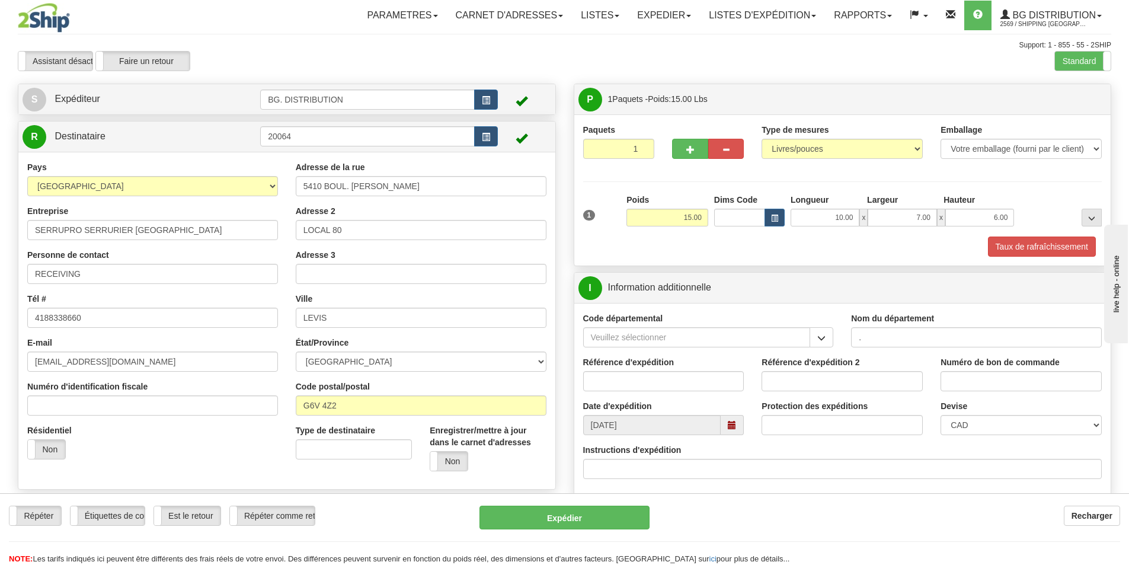
type input "."
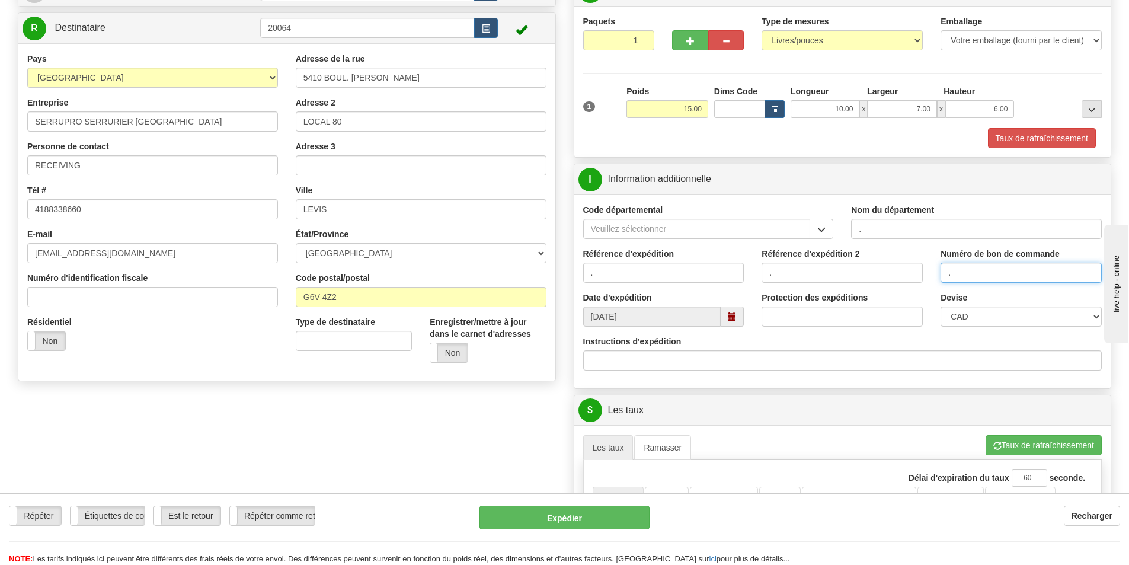
scroll to position [237, 0]
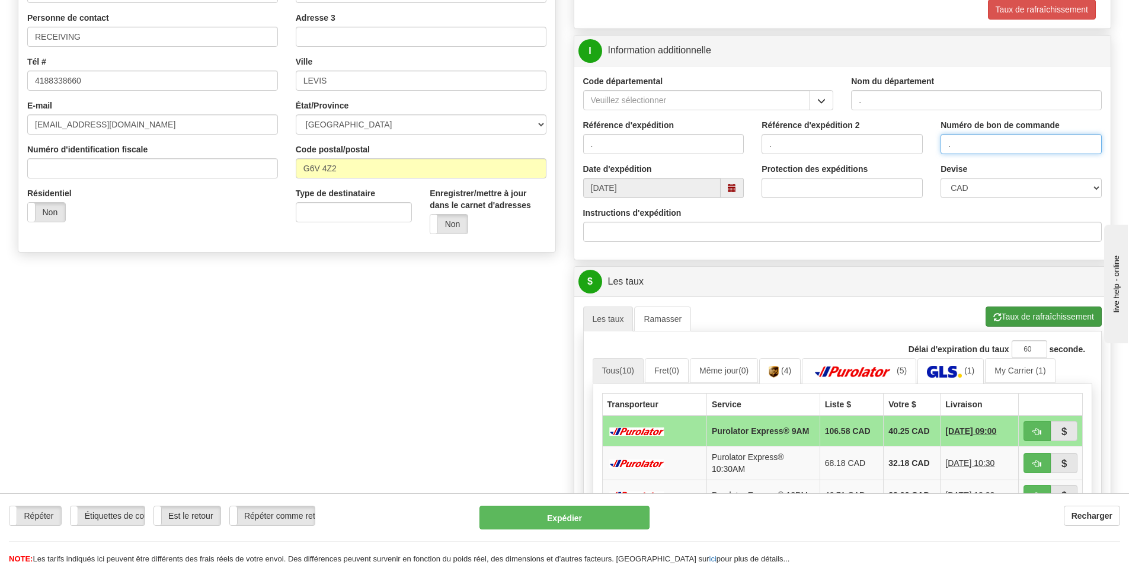
type input "."
click at [1046, 309] on button "Taux de rafraîchissement" at bounding box center [1044, 316] width 116 height 20
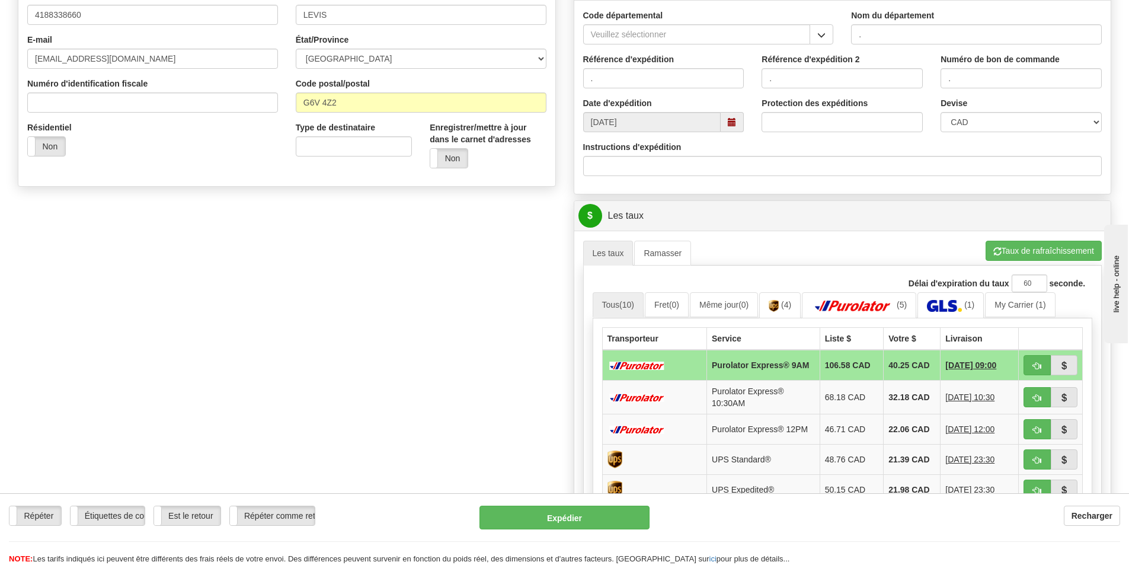
scroll to position [415, 0]
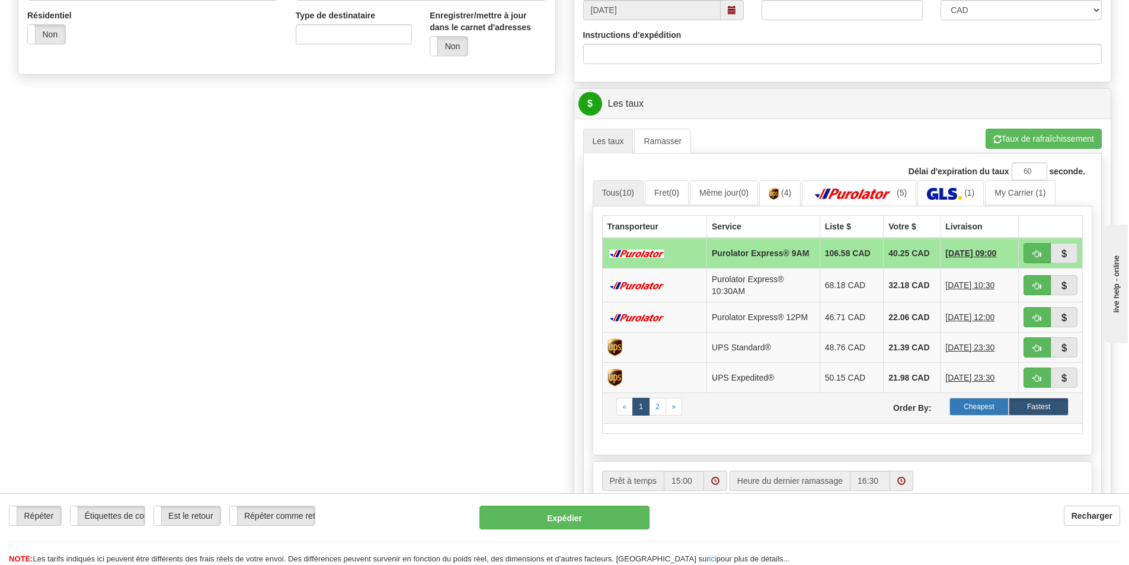
click at [992, 410] on label "Cheapest" at bounding box center [980, 407] width 60 height 18
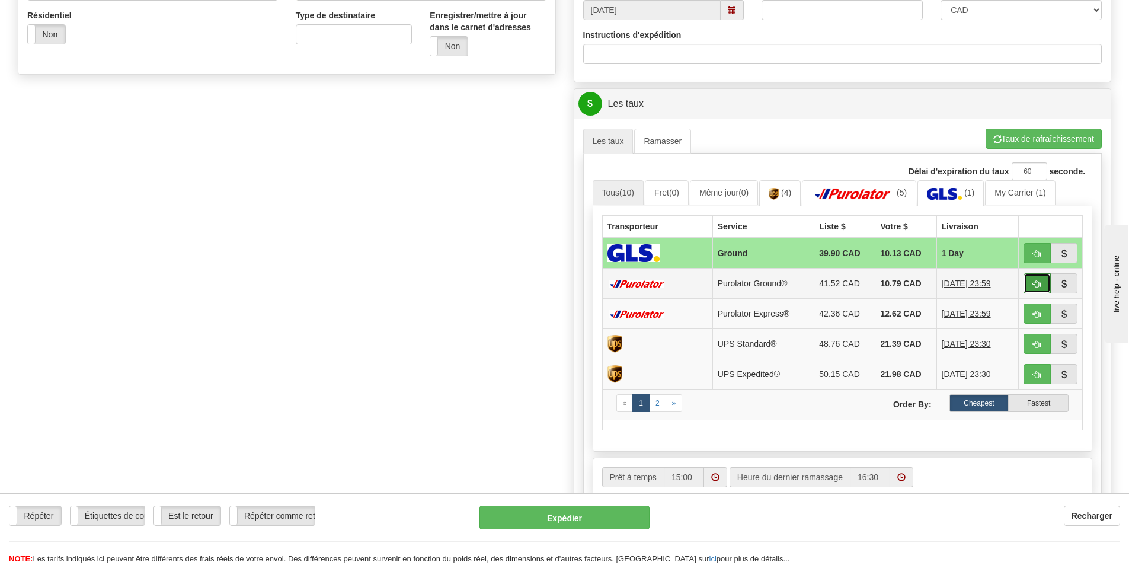
click at [1037, 282] on span "button" at bounding box center [1037, 284] width 8 height 8
type input "260"
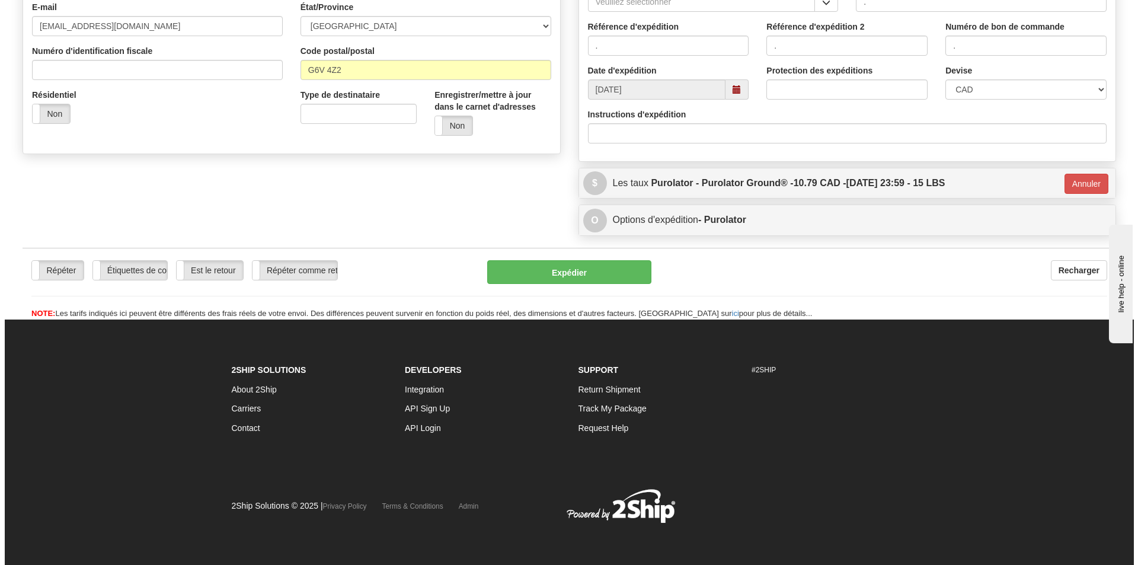
scroll to position [336, 0]
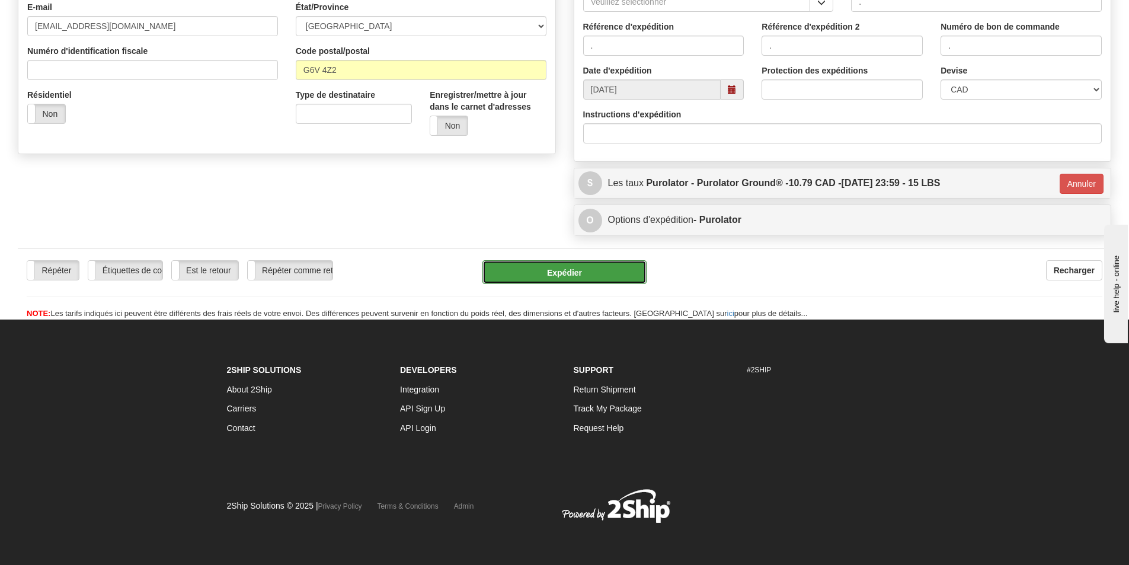
click at [595, 263] on button "Expédier" at bounding box center [564, 272] width 164 height 24
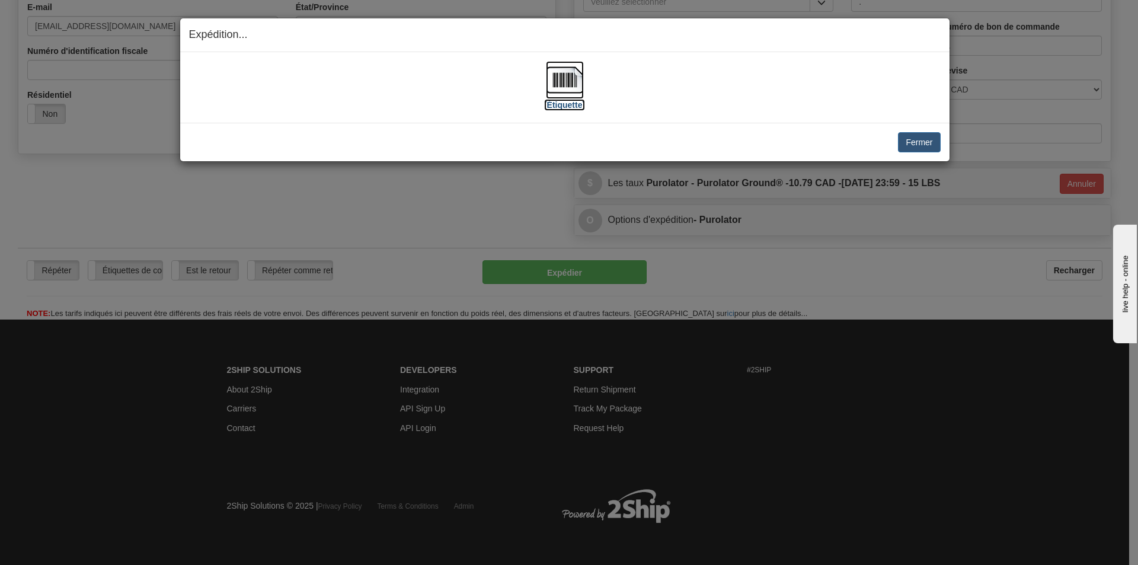
click at [577, 82] on img at bounding box center [565, 80] width 38 height 38
